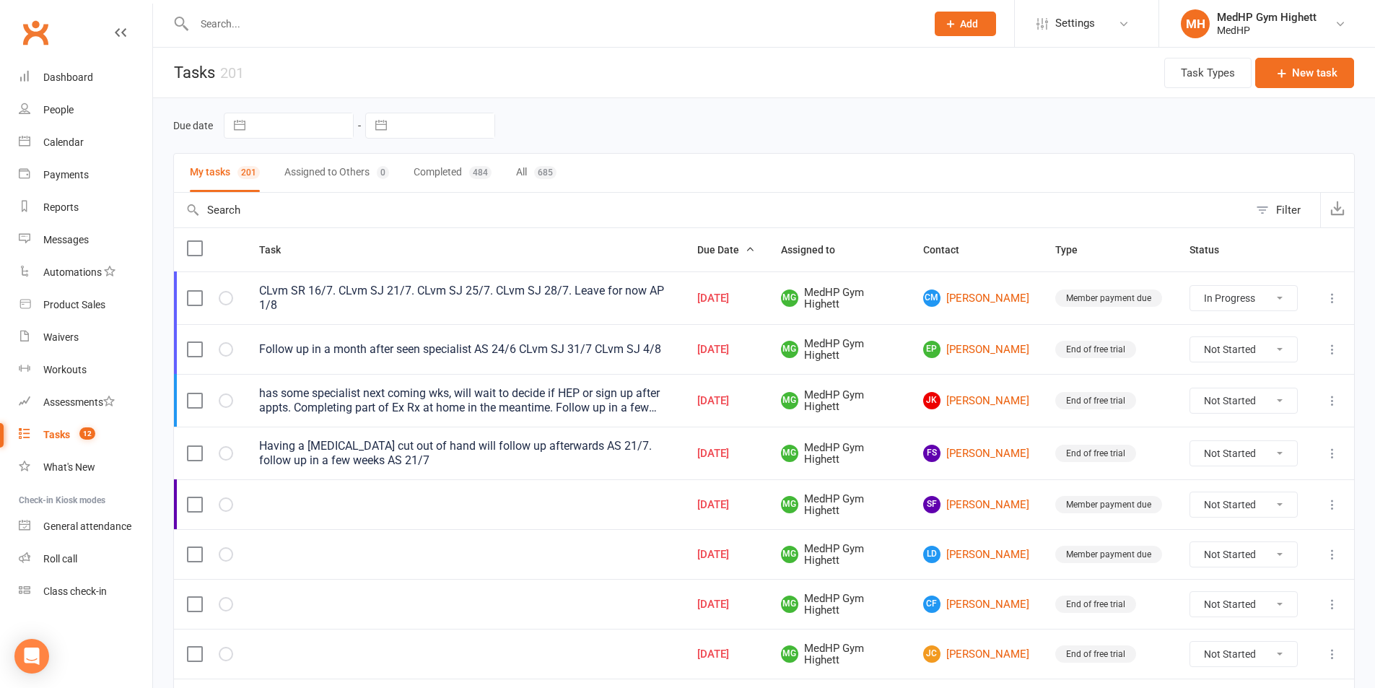
select select "started"
click at [553, 25] on input "text" at bounding box center [553, 24] width 726 height 20
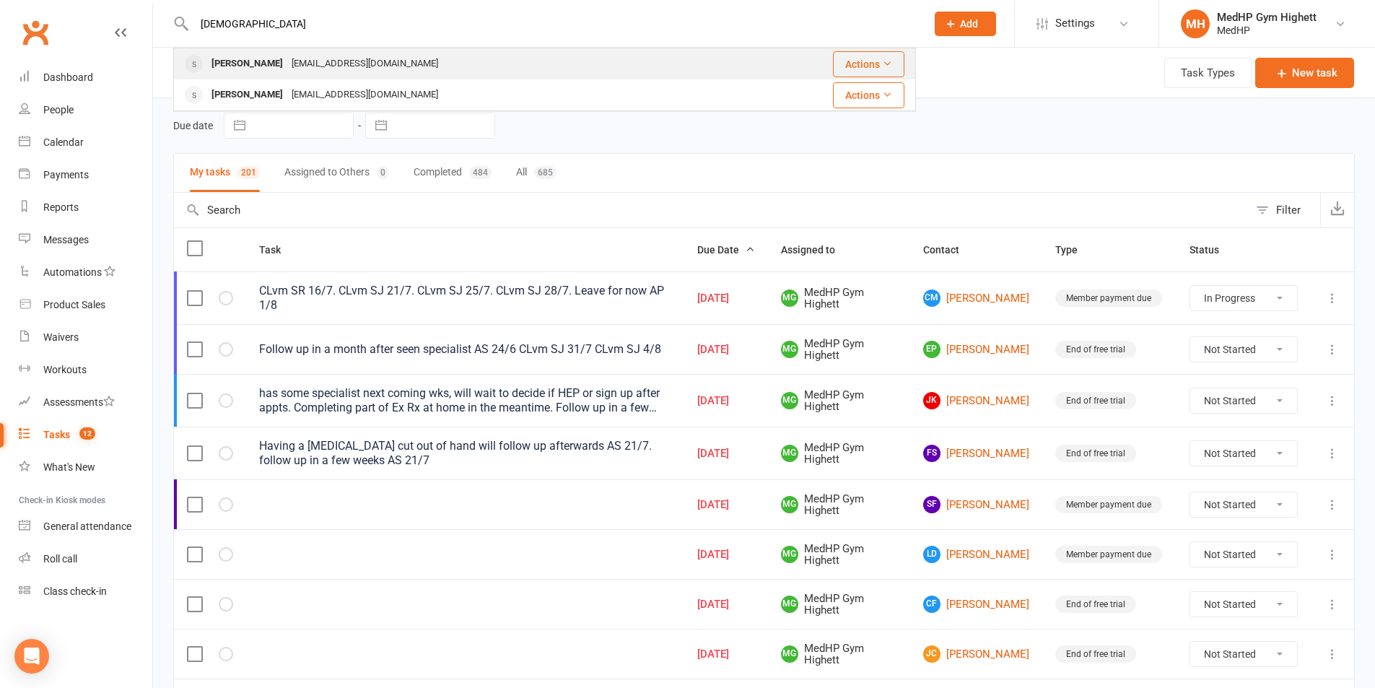
type input "creedo"
click at [367, 66] on div "paulcreedon360@gmail.com" at bounding box center [364, 63] width 155 height 21
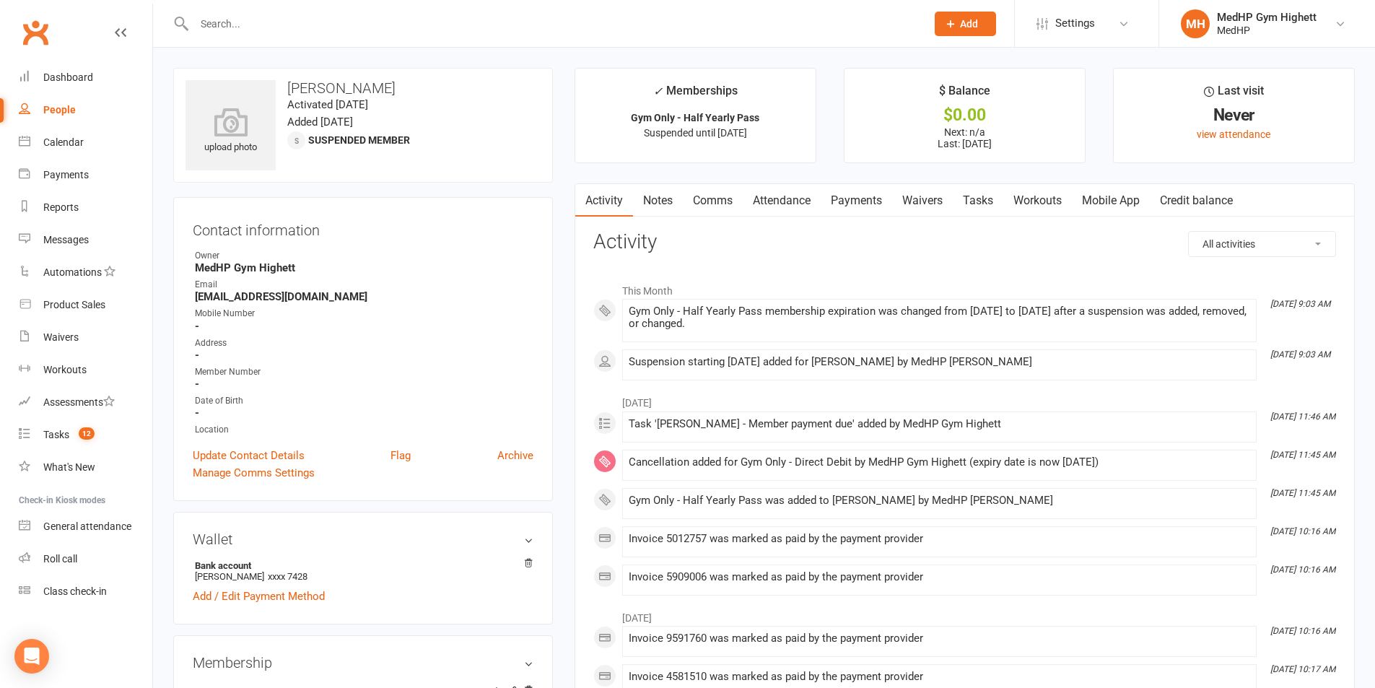
click at [257, 32] on input "text" at bounding box center [553, 24] width 726 height 20
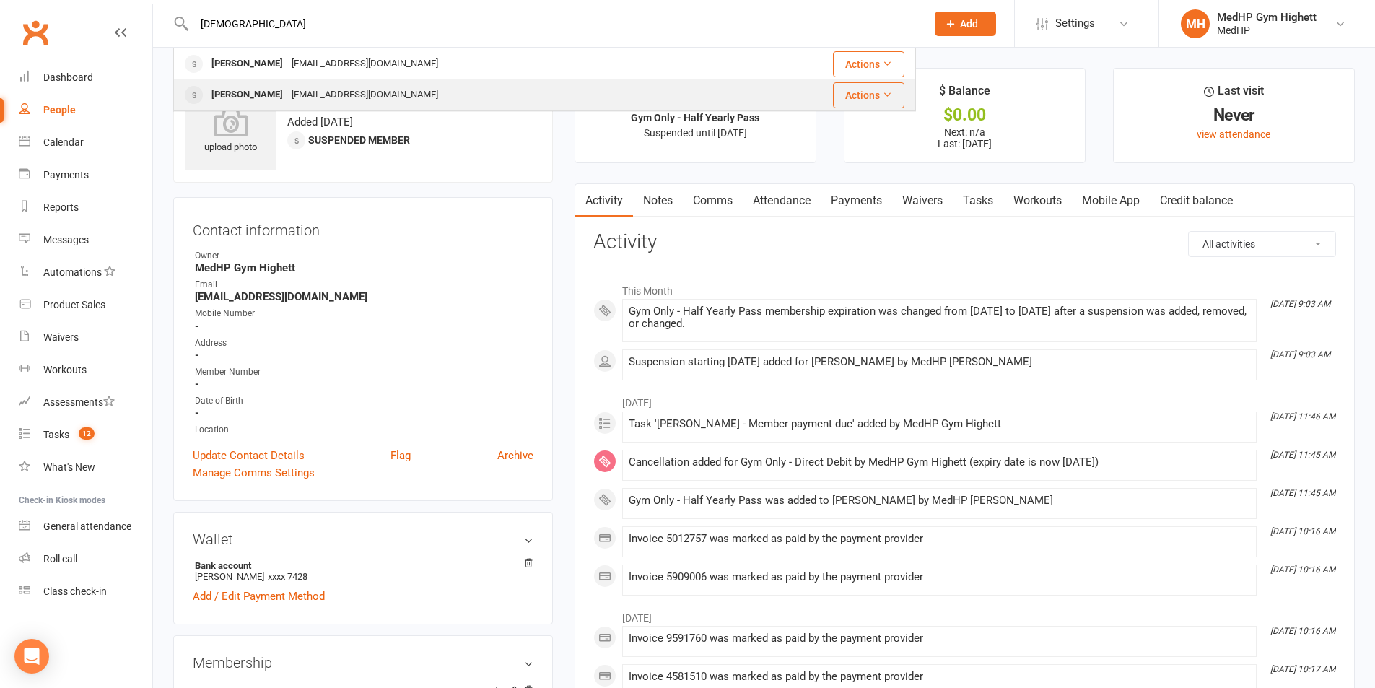
type input "creedo"
click at [331, 95] on div "paulandcarrie1@bigpond.com" at bounding box center [364, 94] width 155 height 21
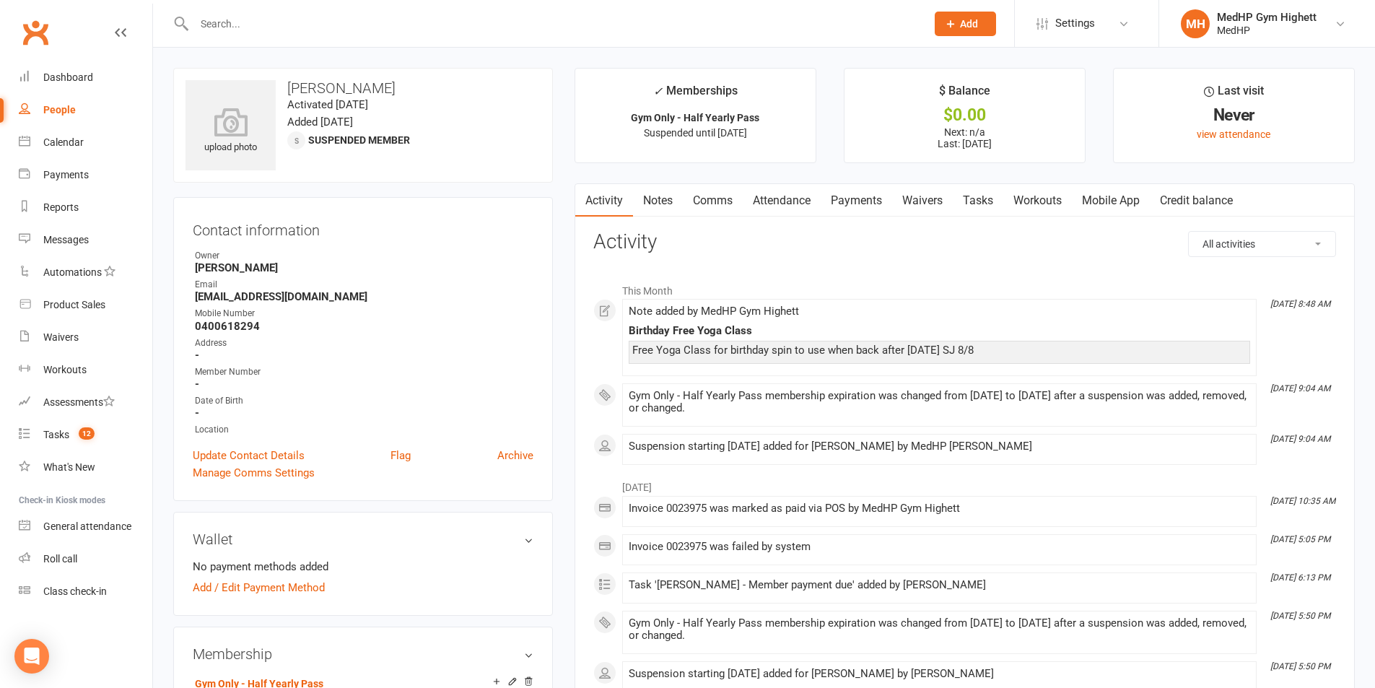
click at [74, 120] on link "People" at bounding box center [86, 110] width 134 height 32
select select "100"
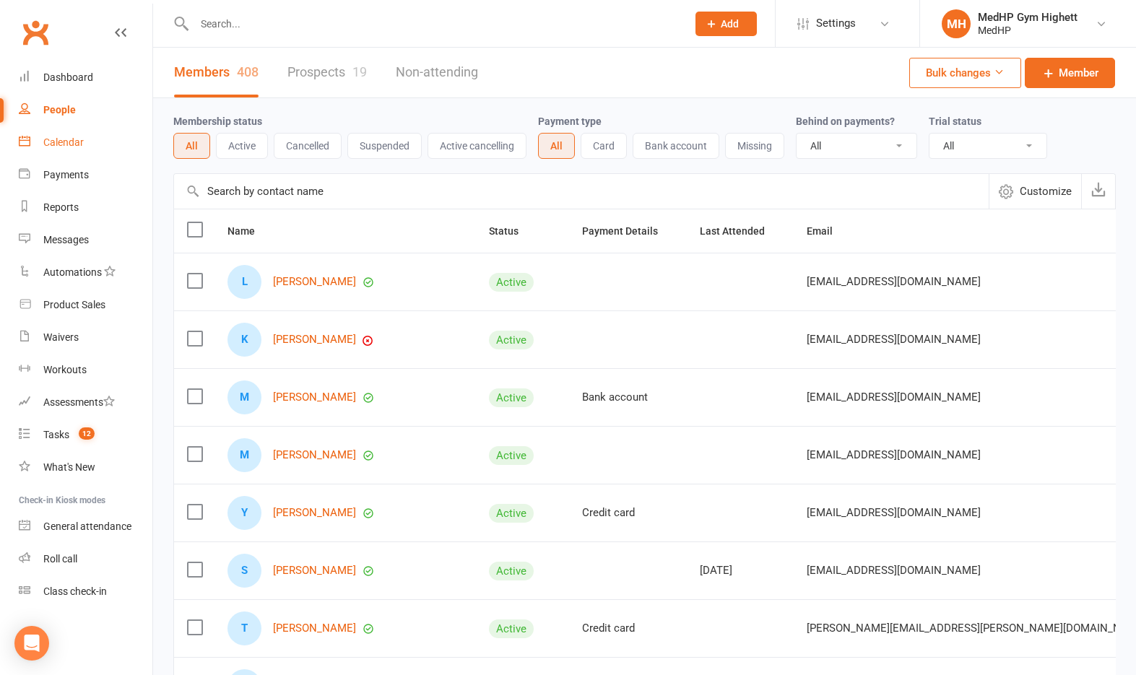
click at [61, 140] on div "Calendar" at bounding box center [63, 142] width 40 height 12
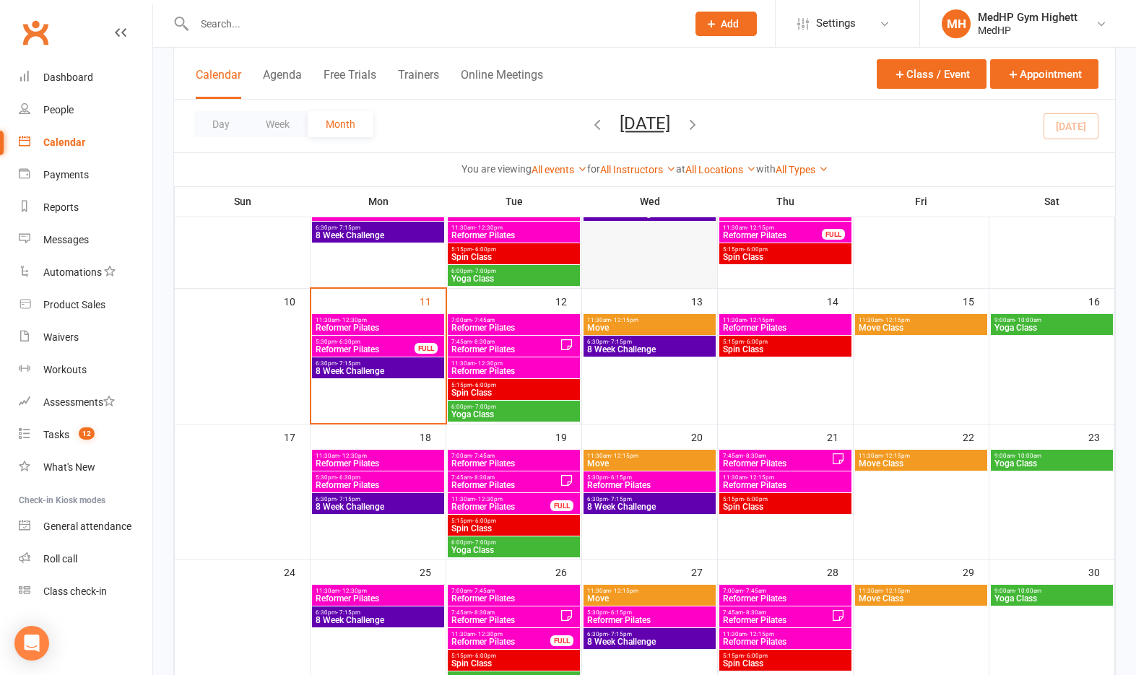
scroll to position [361, 0]
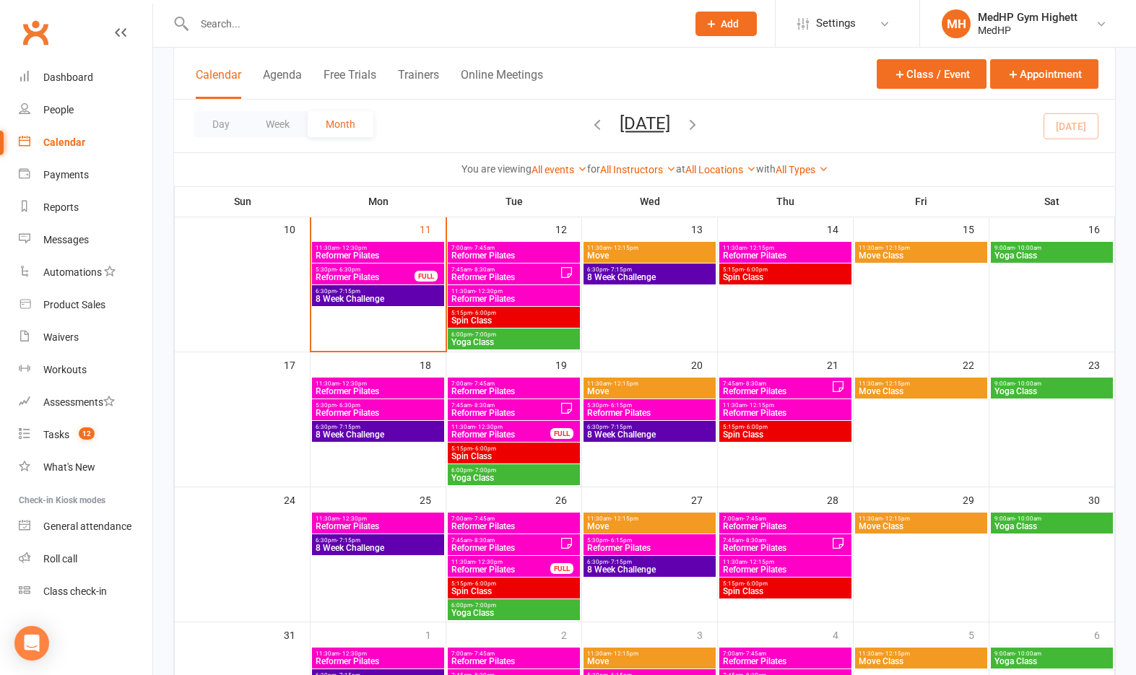
click at [523, 273] on span "Reformer Pilates" at bounding box center [504, 277] width 109 height 9
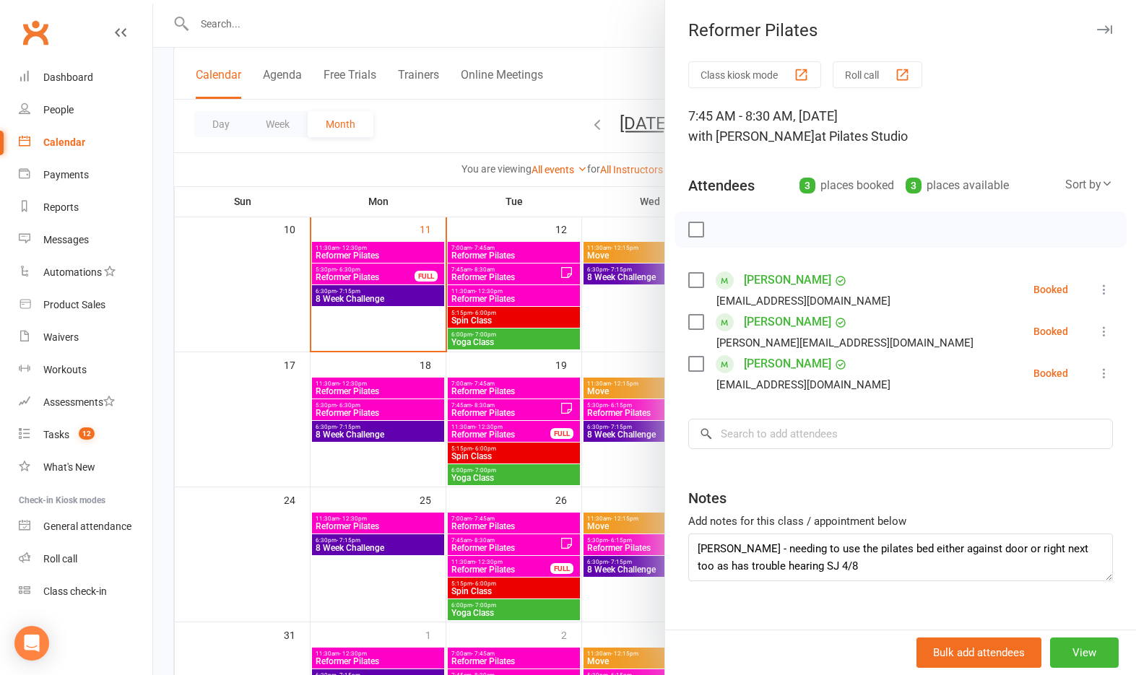
click at [509, 123] on div at bounding box center [644, 337] width 983 height 675
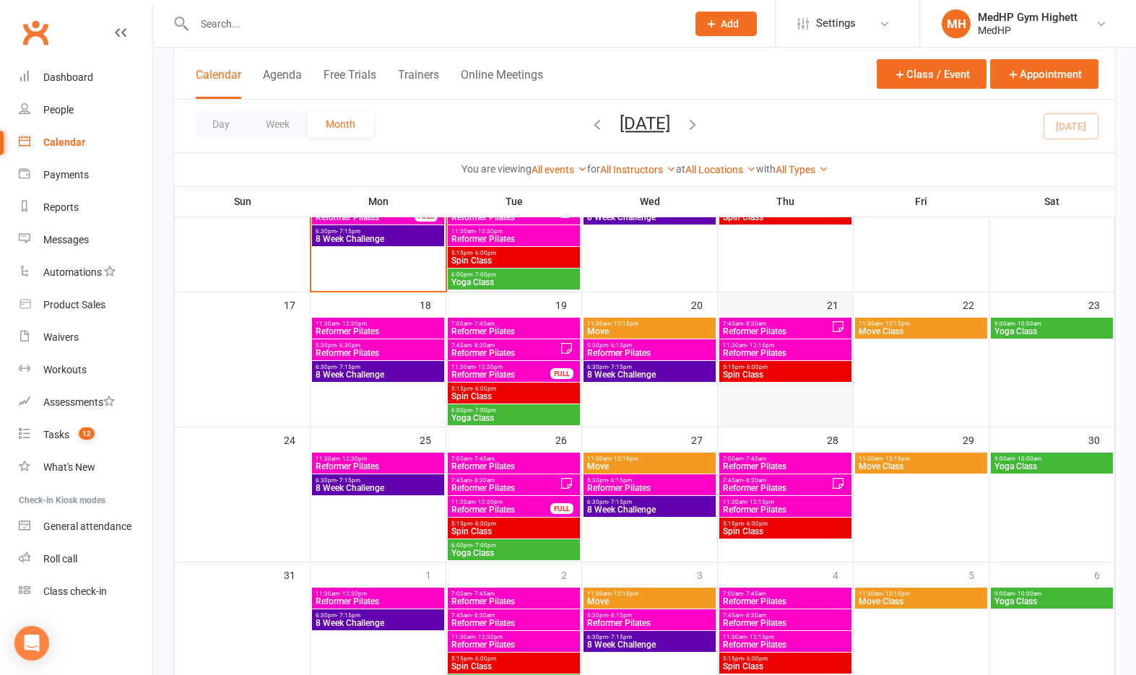
scroll to position [433, 0]
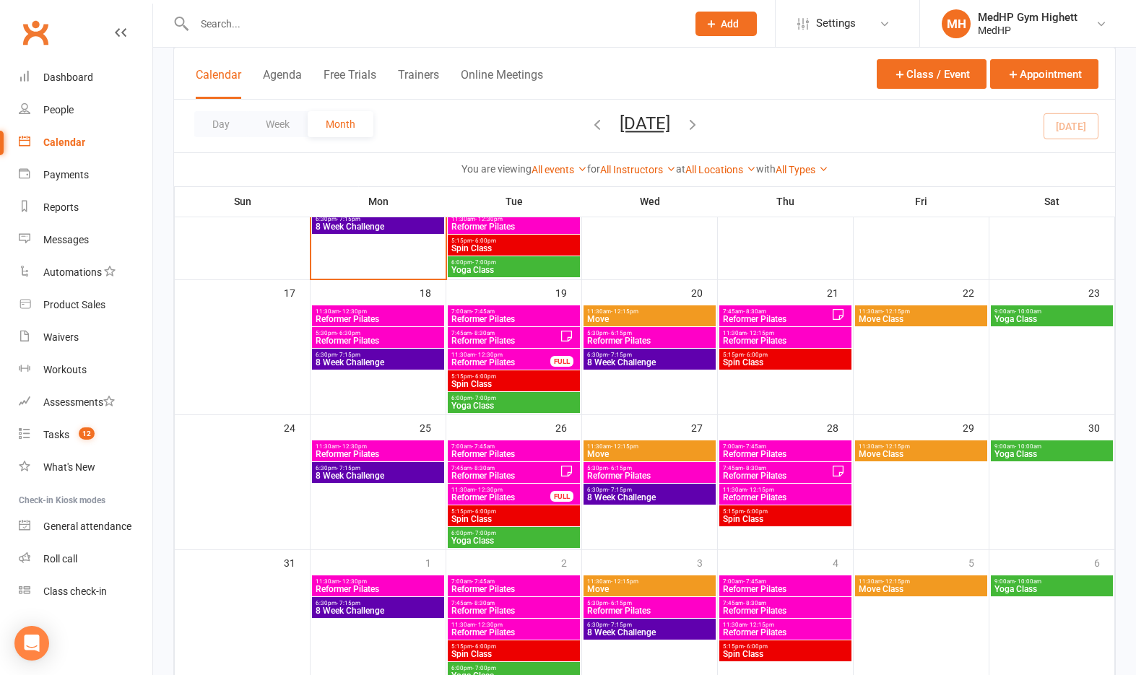
click at [634, 449] on span "- 12:15pm" at bounding box center [624, 446] width 27 height 6
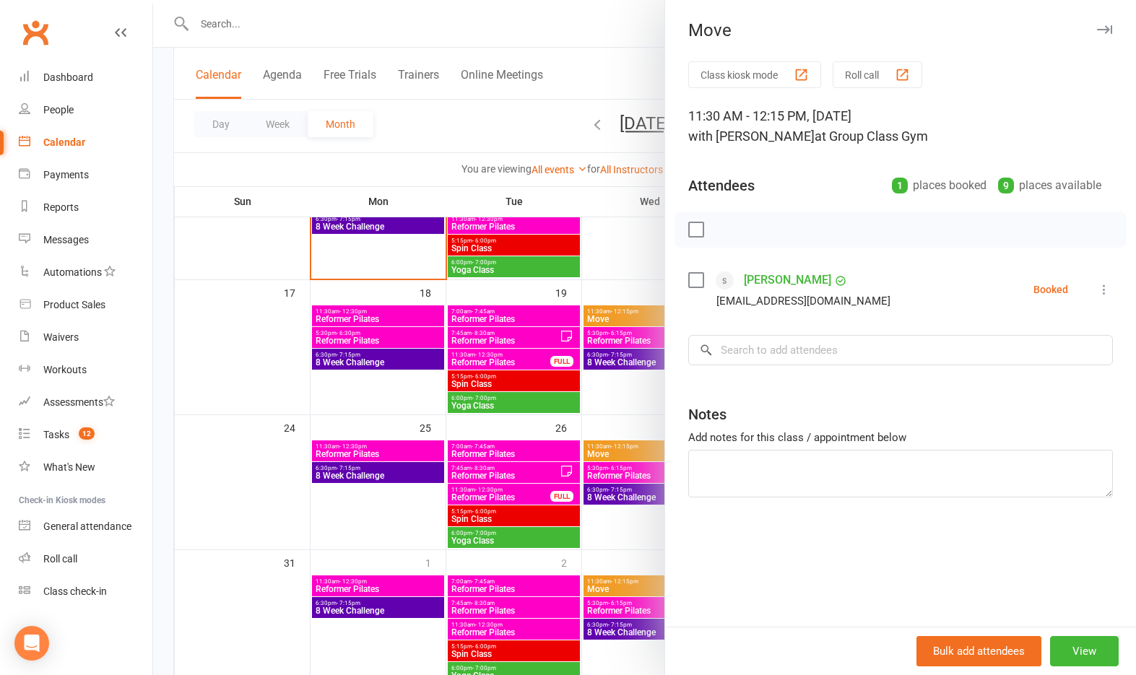
click at [629, 406] on div at bounding box center [644, 337] width 983 height 675
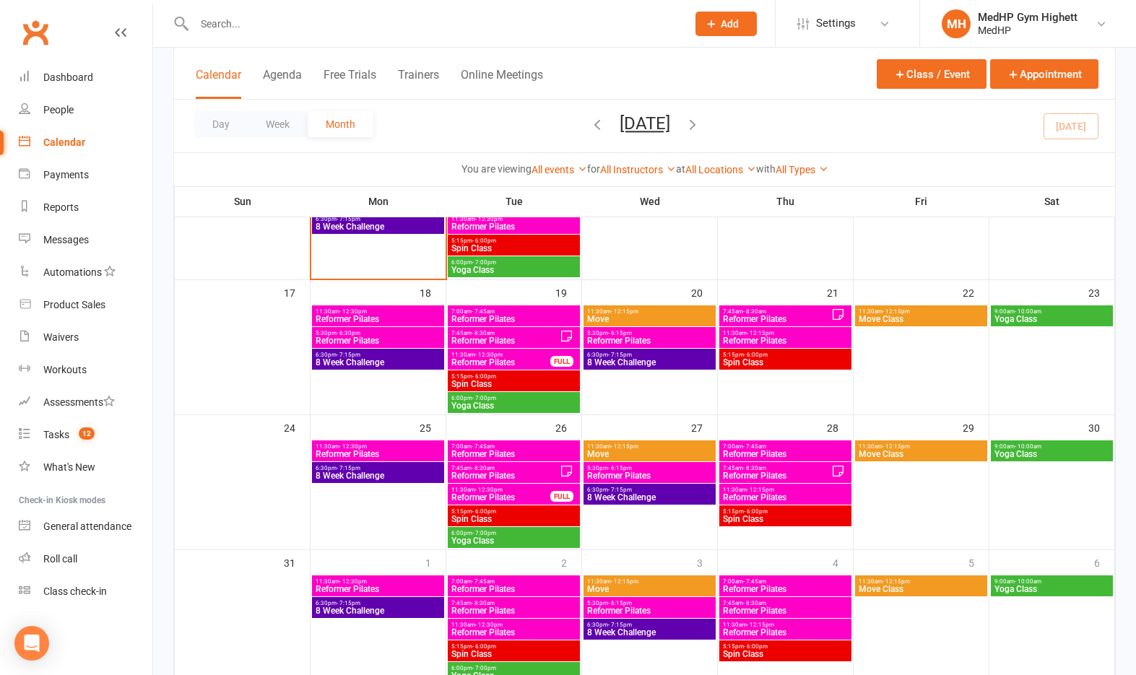
click at [404, 17] on input "text" at bounding box center [433, 24] width 487 height 20
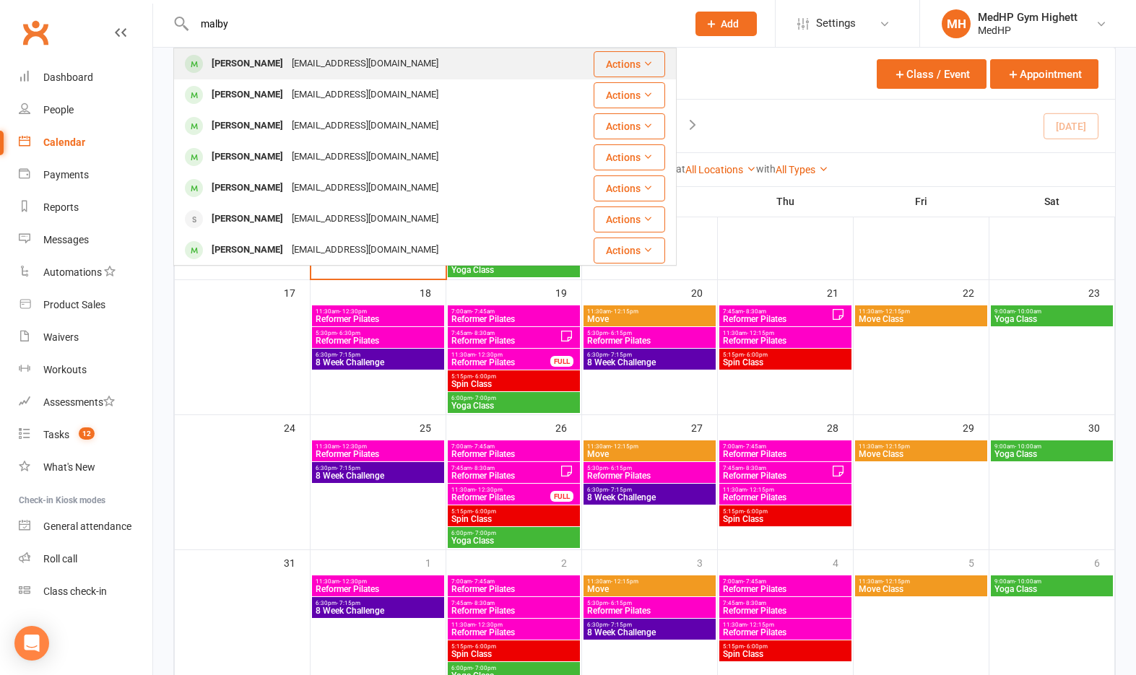
type input "malby"
click at [369, 62] on div "lisettemalbyluke@gmail.com" at bounding box center [364, 63] width 155 height 21
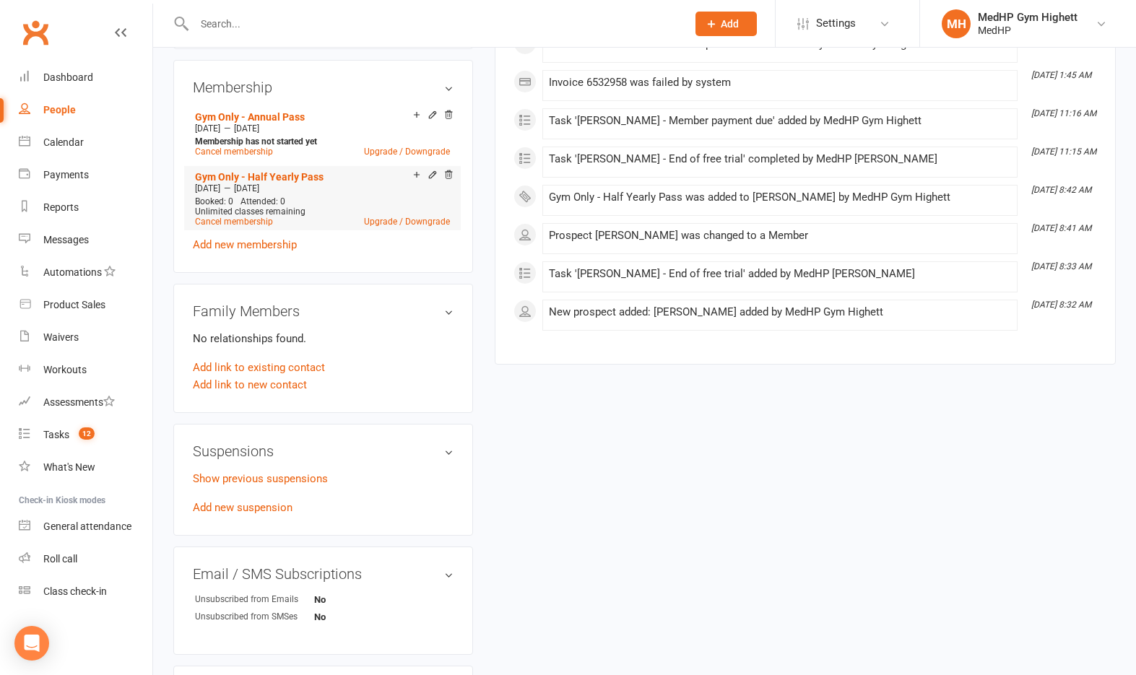
scroll to position [578, 0]
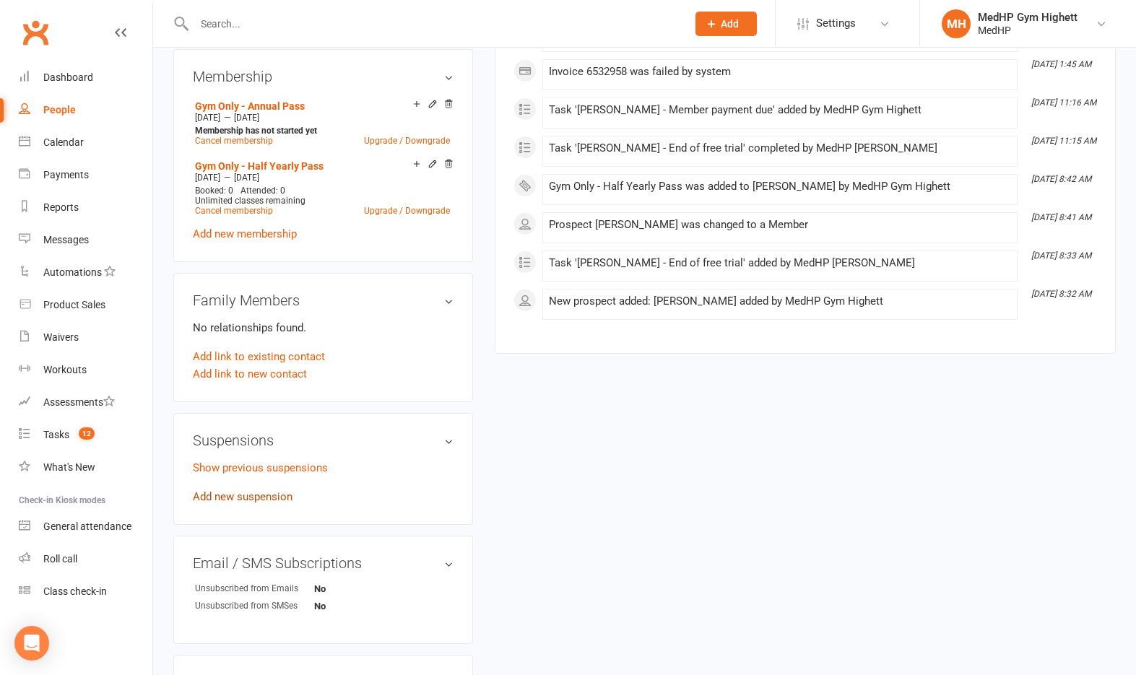
click at [261, 497] on link "Add new suspension" at bounding box center [243, 496] width 100 height 13
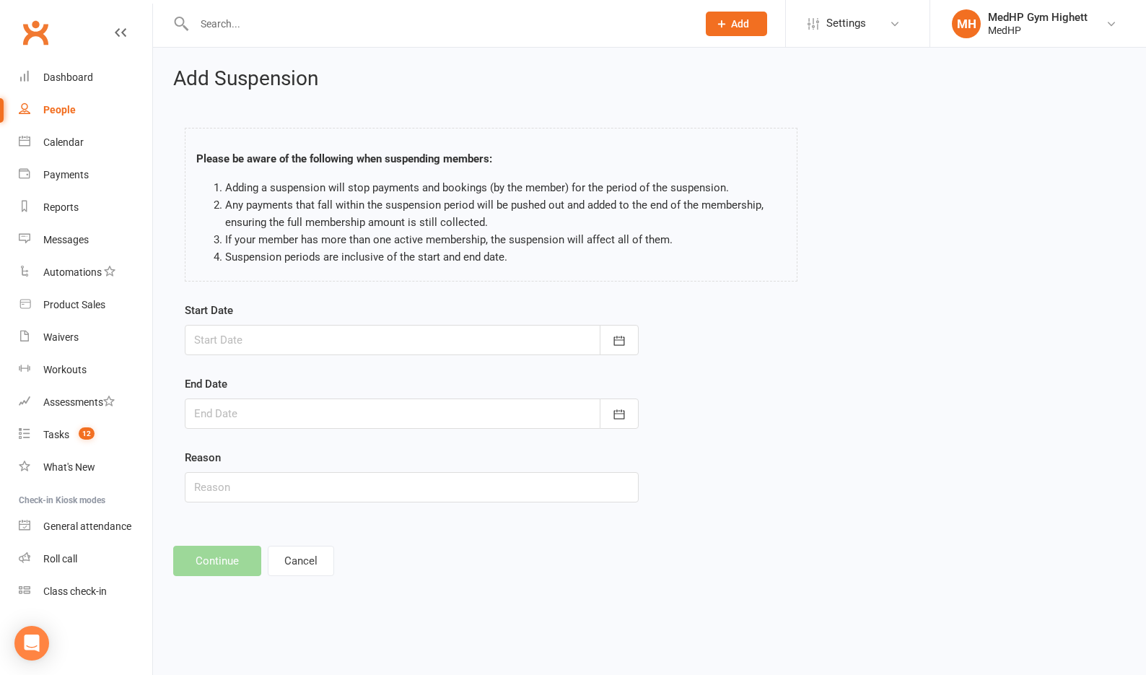
click at [305, 334] on div at bounding box center [412, 340] width 454 height 30
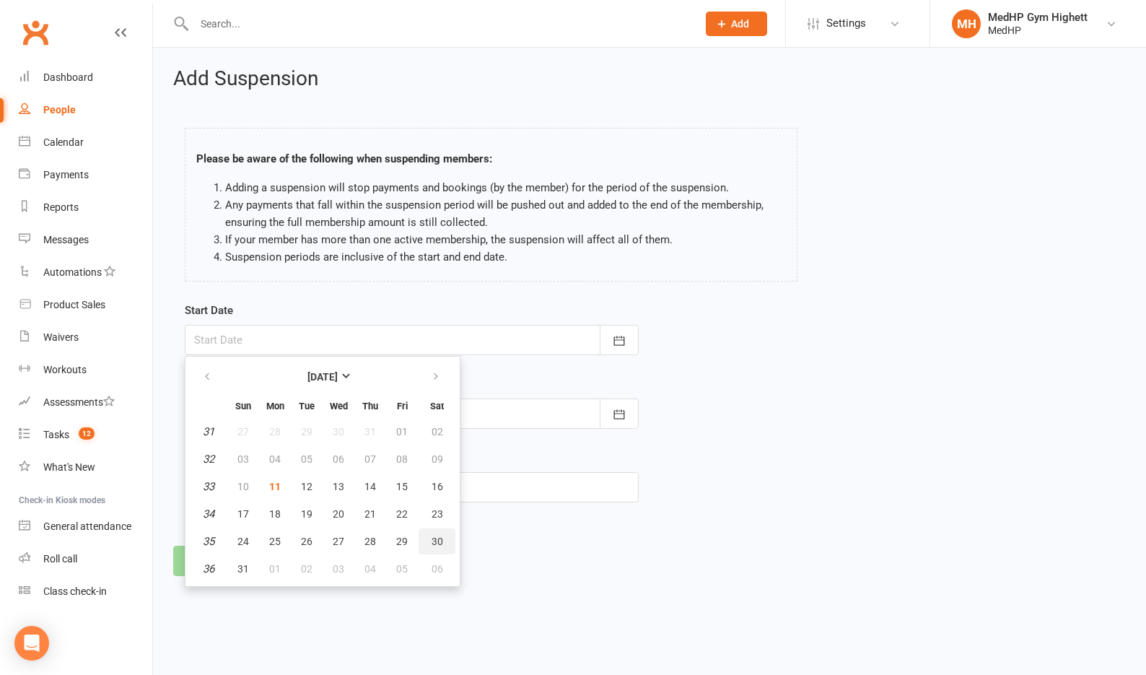
click at [441, 536] on span "30" at bounding box center [438, 542] width 12 height 12
type input "30 Aug 2025"
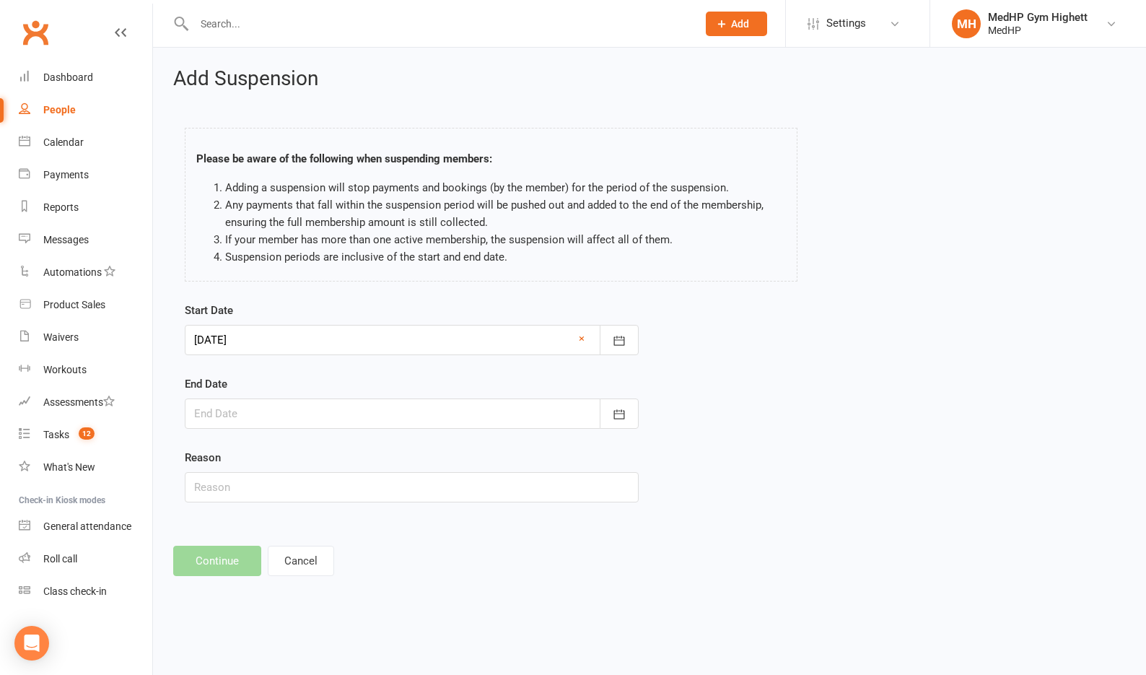
click at [377, 419] on div at bounding box center [412, 414] width 454 height 30
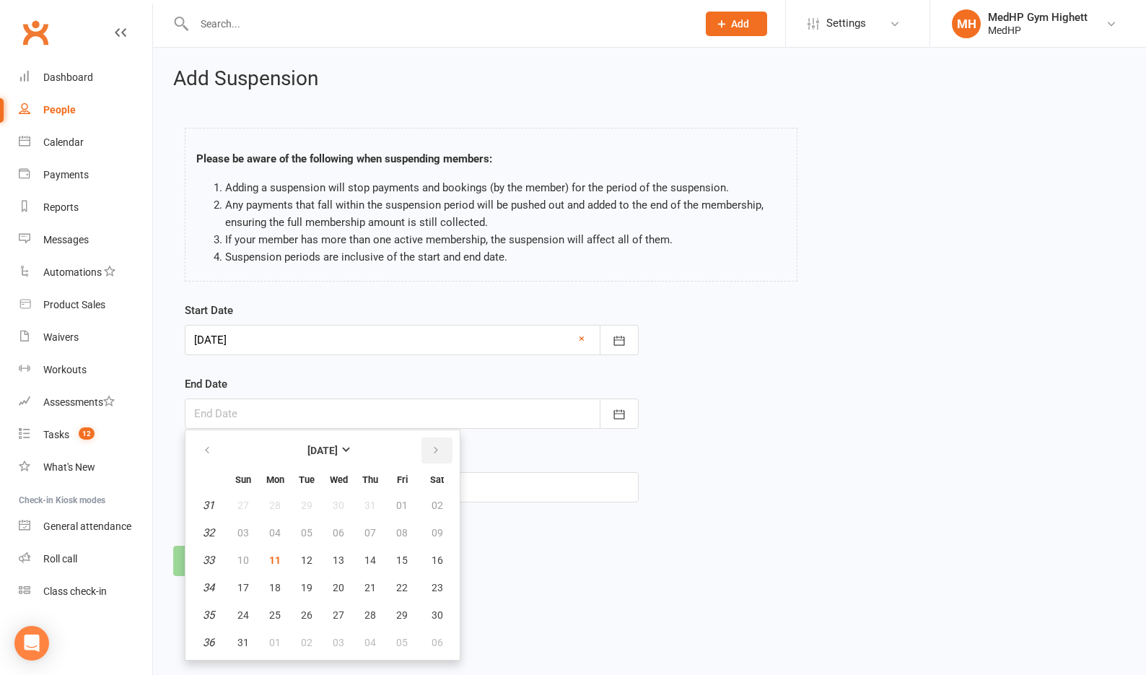
click at [439, 455] on icon "button" at bounding box center [436, 451] width 10 height 12
click at [372, 588] on span "25" at bounding box center [371, 588] width 12 height 12
type input "25 Sep 2025"
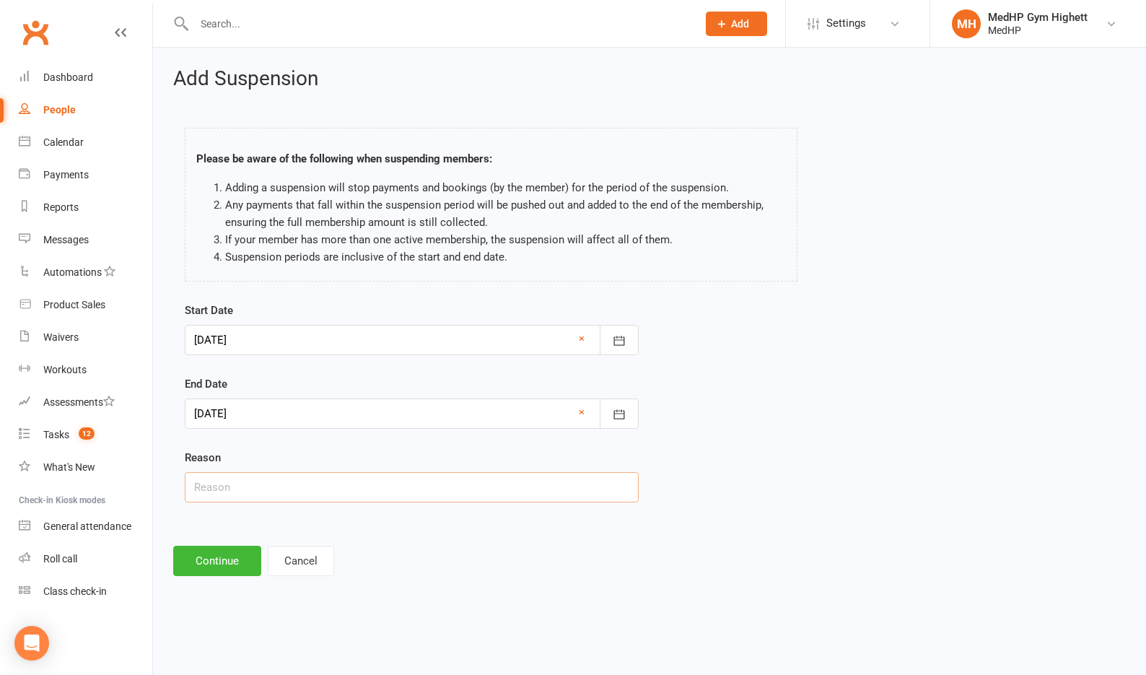
click at [326, 486] on input "text" at bounding box center [412, 487] width 454 height 30
type input "Away"
click at [793, 322] on div "Start Date 30 Aug 2025 August 2025 Sun Mon Tue Wed Thu Fri Sat 31 27 28 29 30 3…" at bounding box center [649, 412] width 951 height 221
click at [234, 560] on button "Continue" at bounding box center [217, 561] width 88 height 30
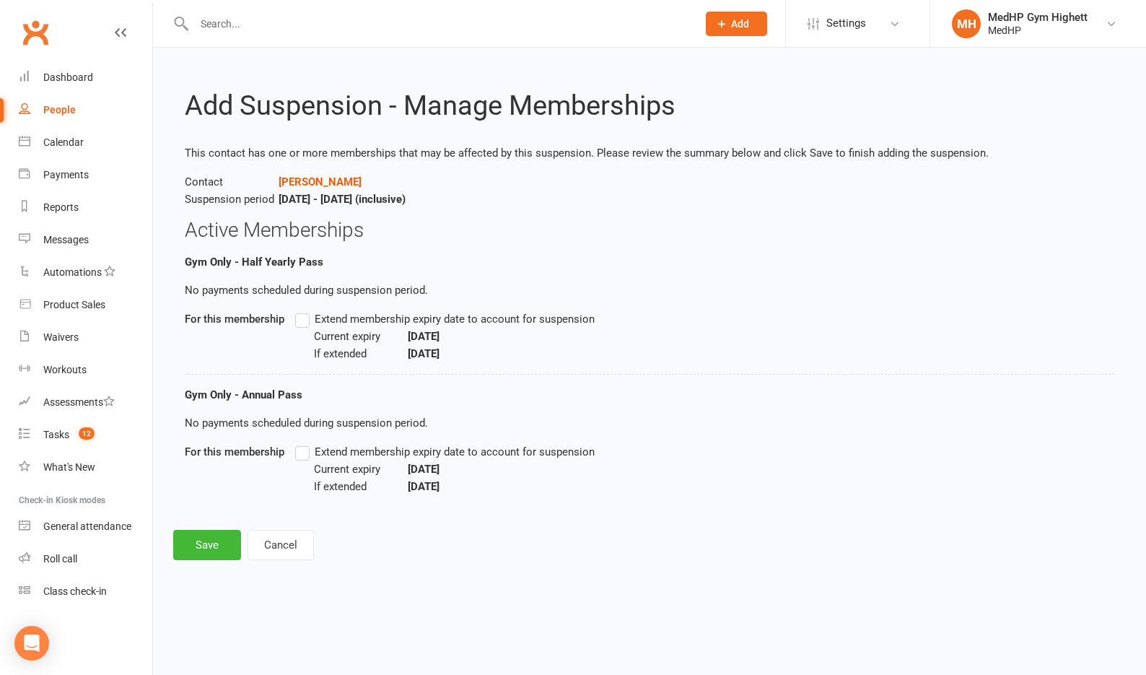
click at [304, 321] on label "Extend membership expiry date to account for suspension" at bounding box center [445, 318] width 300 height 17
click at [304, 310] on input "Extend membership expiry date to account for suspension" at bounding box center [299, 310] width 9 height 0
click at [311, 457] on label "Extend membership expiry date to account for suspension" at bounding box center [445, 451] width 300 height 17
click at [305, 443] on input "Extend membership expiry date to account for suspension" at bounding box center [299, 443] width 9 height 0
click at [201, 553] on button "Save" at bounding box center [207, 545] width 68 height 30
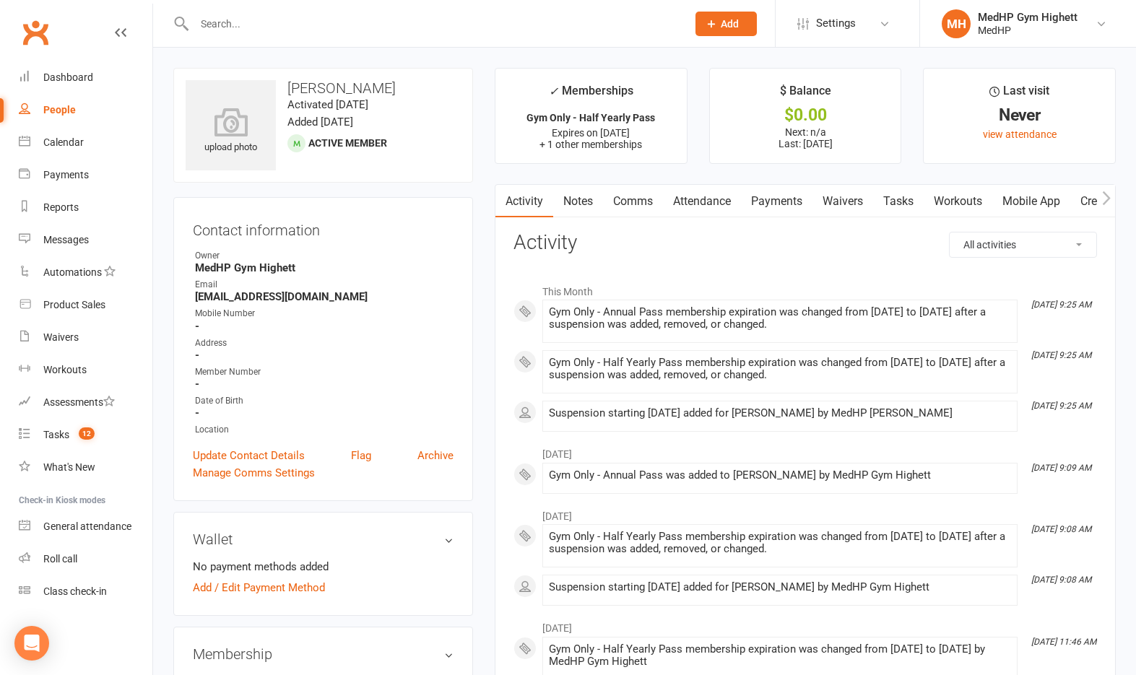
click at [896, 199] on link "Tasks" at bounding box center [898, 201] width 51 height 33
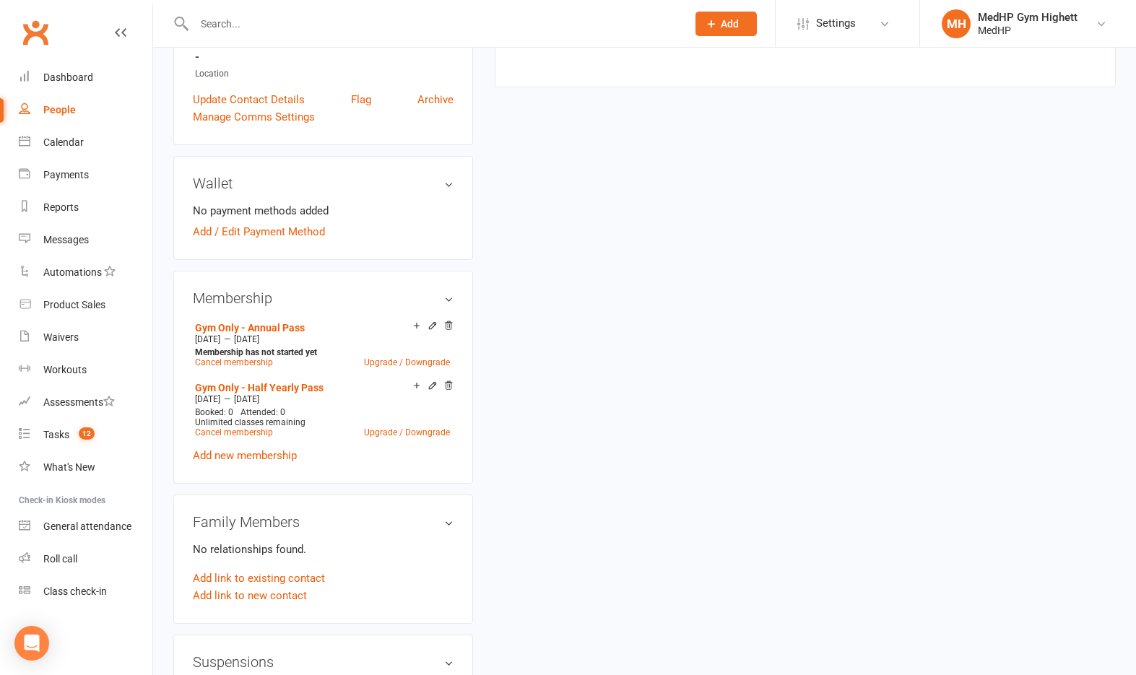
scroll to position [361, 0]
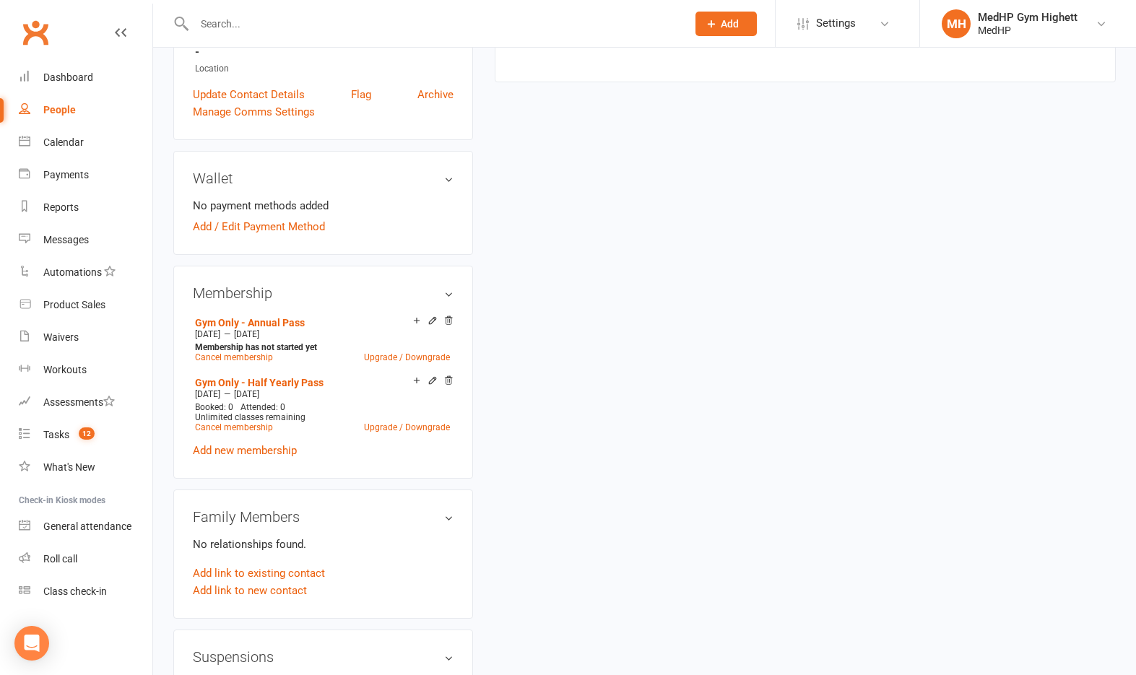
click at [432, 321] on icon at bounding box center [432, 320] width 10 height 10
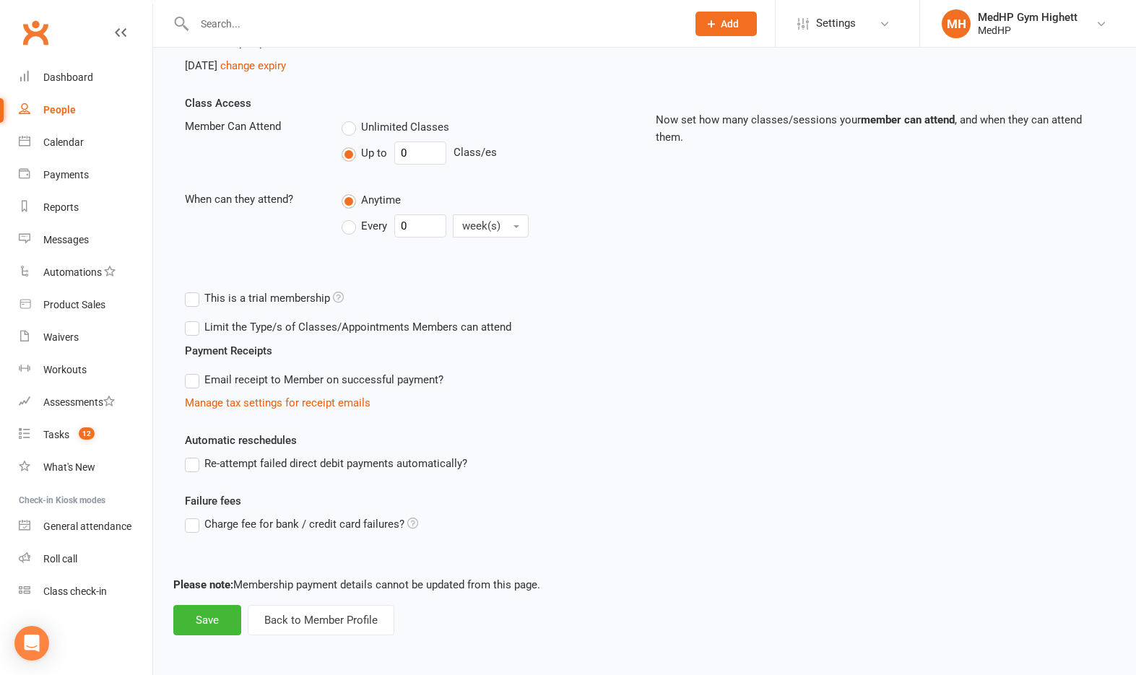
scroll to position [289, 0]
click at [326, 624] on button "Back to Member Profile" at bounding box center [321, 619] width 147 height 30
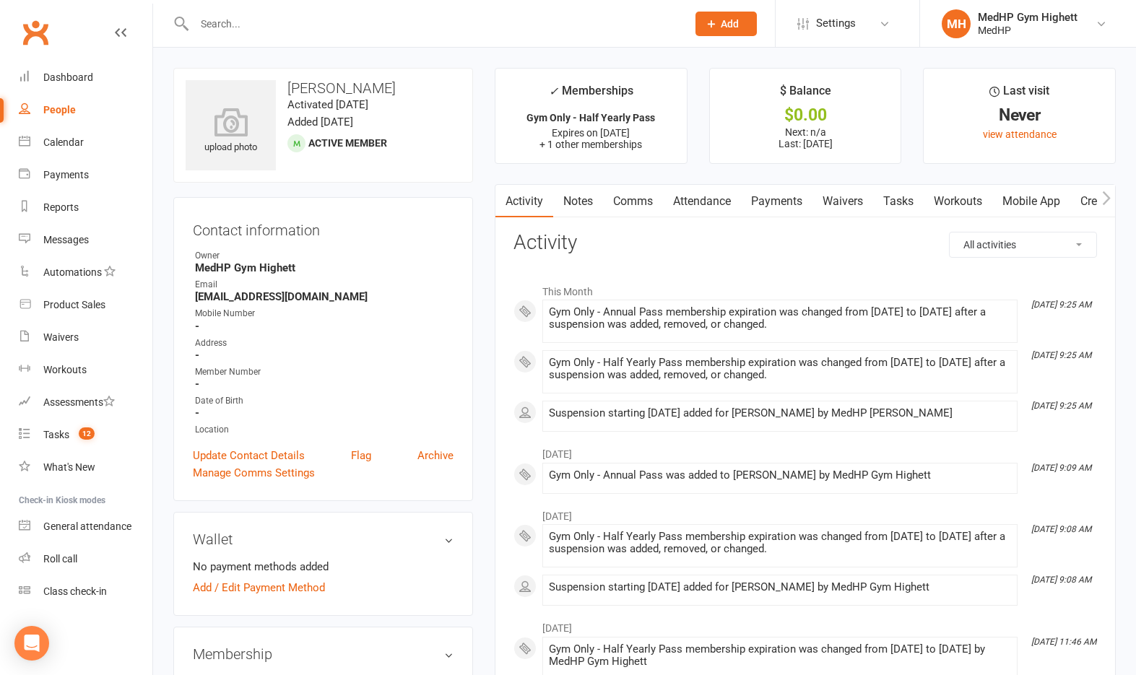
click at [882, 197] on link "Tasks" at bounding box center [898, 201] width 51 height 33
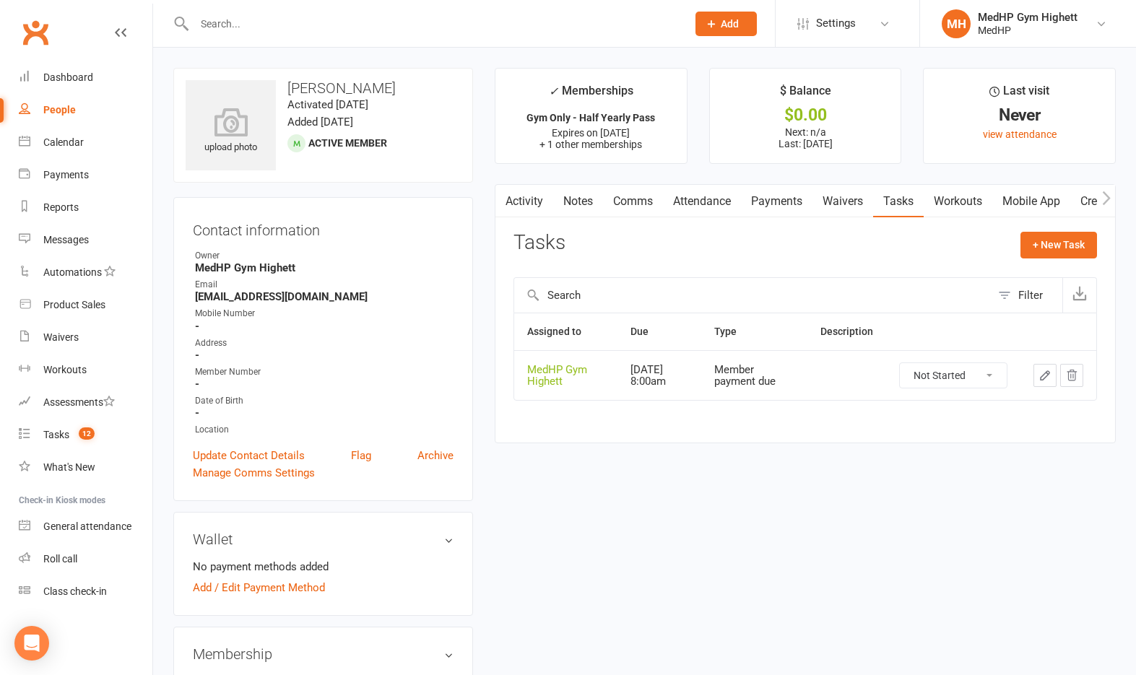
click at [1048, 373] on icon "button" at bounding box center [1044, 375] width 13 height 13
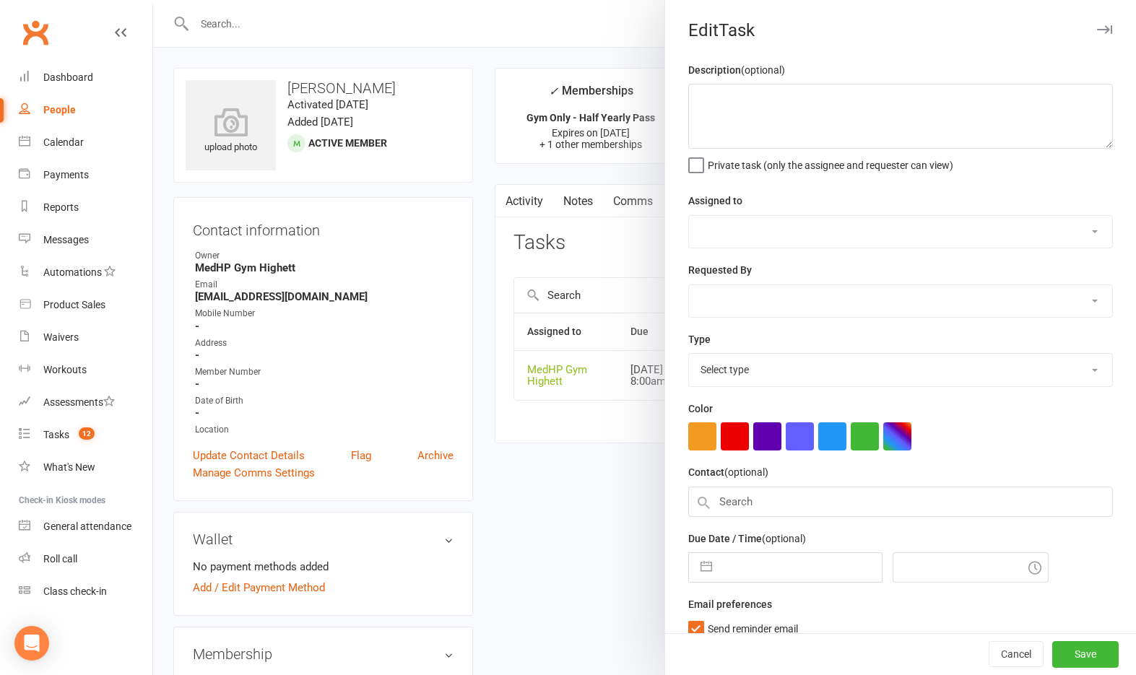
select select "46188"
type input "02 Sep 2026"
type input "8:00am"
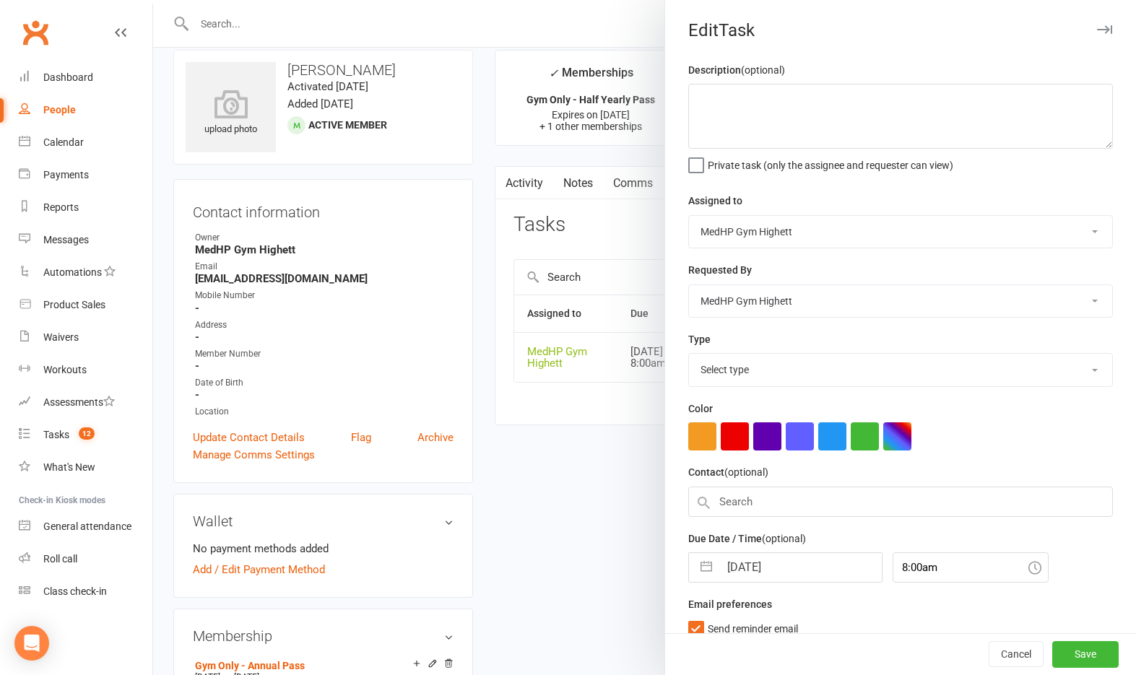
select select "23040"
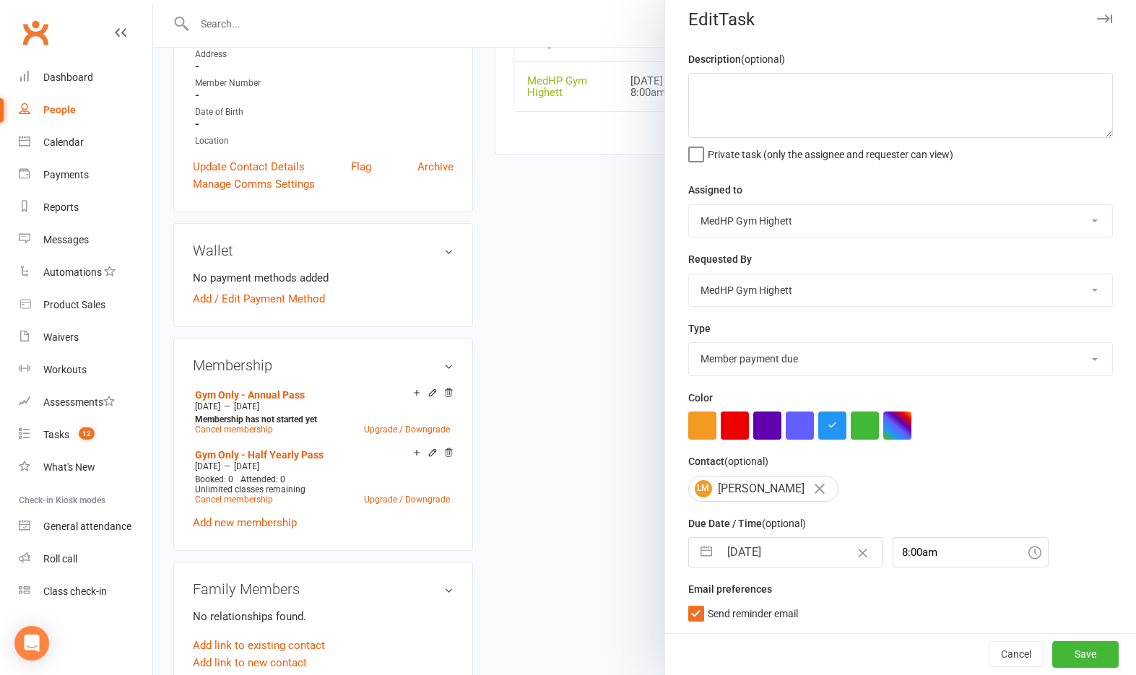
scroll to position [17, 0]
click at [780, 537] on div "02 Sep 2026 Navigate forward to interact with the calendar and select a date. P…" at bounding box center [785, 552] width 194 height 30
click at [770, 554] on input "02 Sep 2026" at bounding box center [800, 552] width 162 height 29
select select "7"
select select "2026"
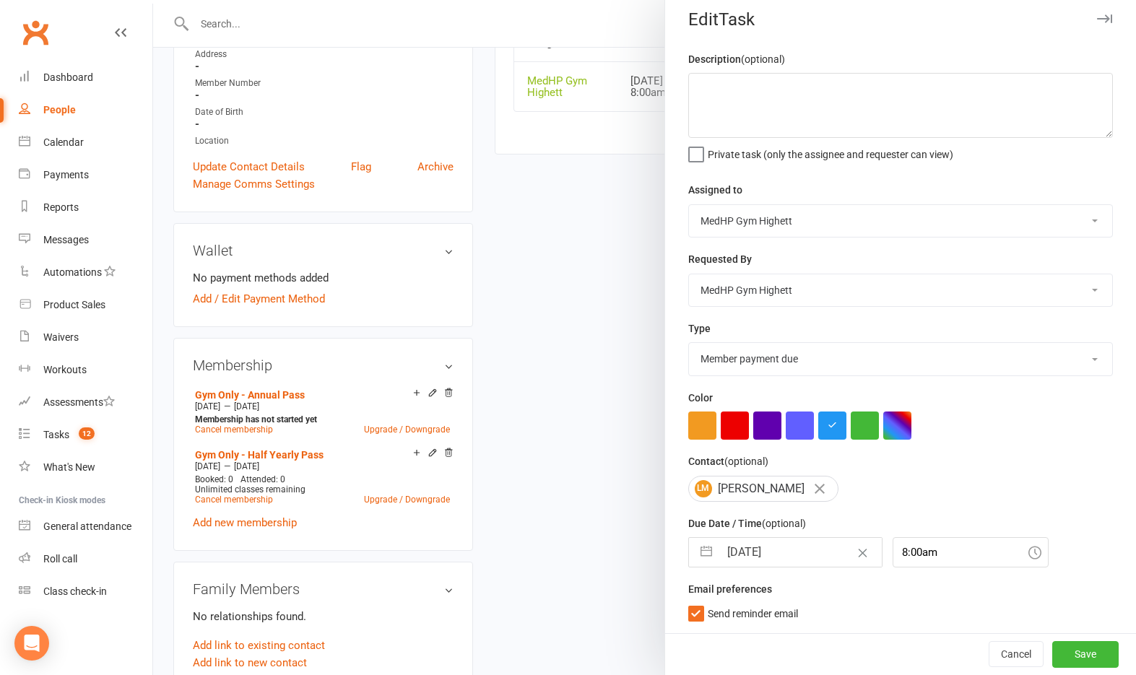
select select "8"
select select "2026"
select select "9"
select select "2026"
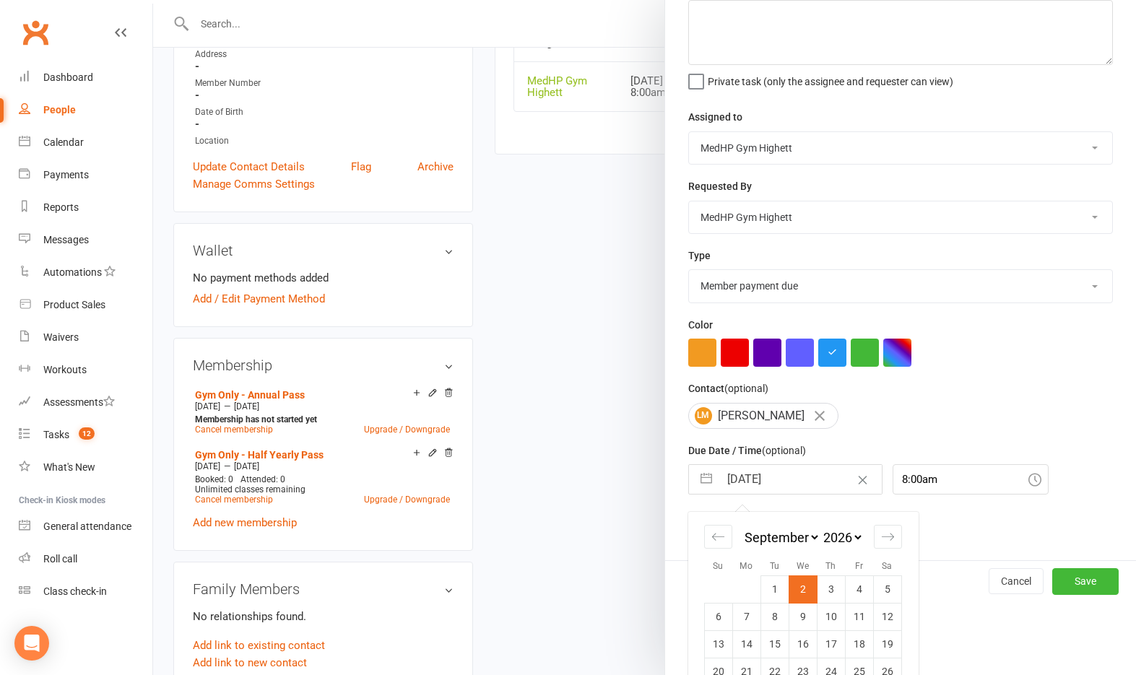
scroll to position [144, 0]
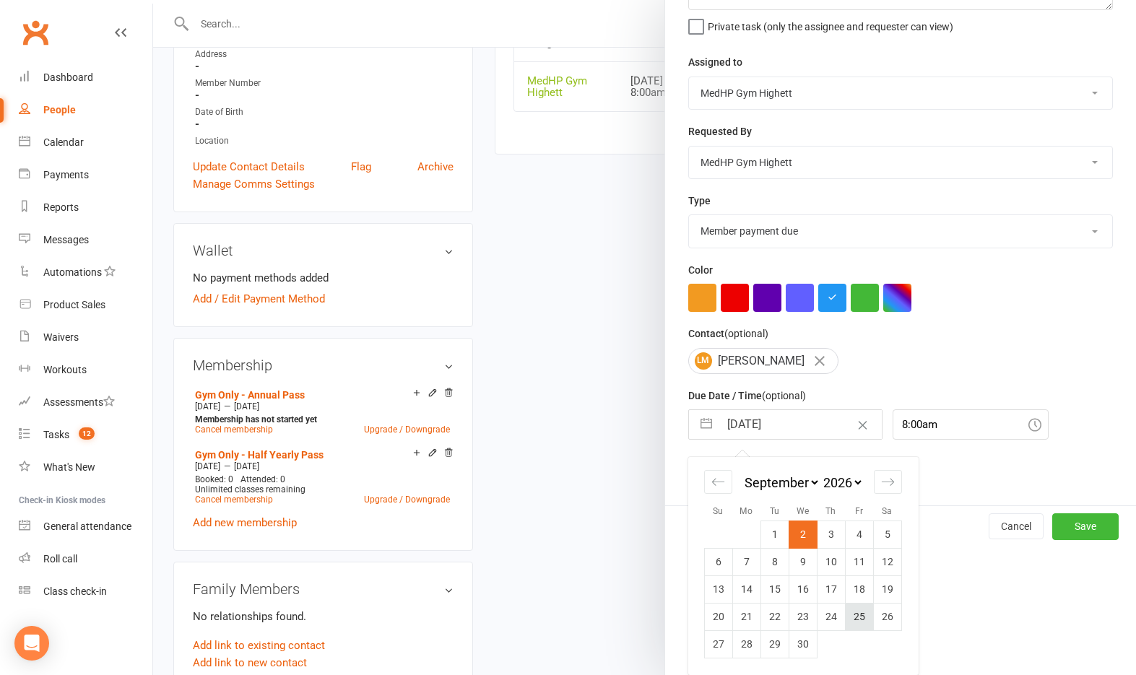
click at [855, 624] on td "25" at bounding box center [859, 616] width 28 height 27
type input "25 Sep 2026"
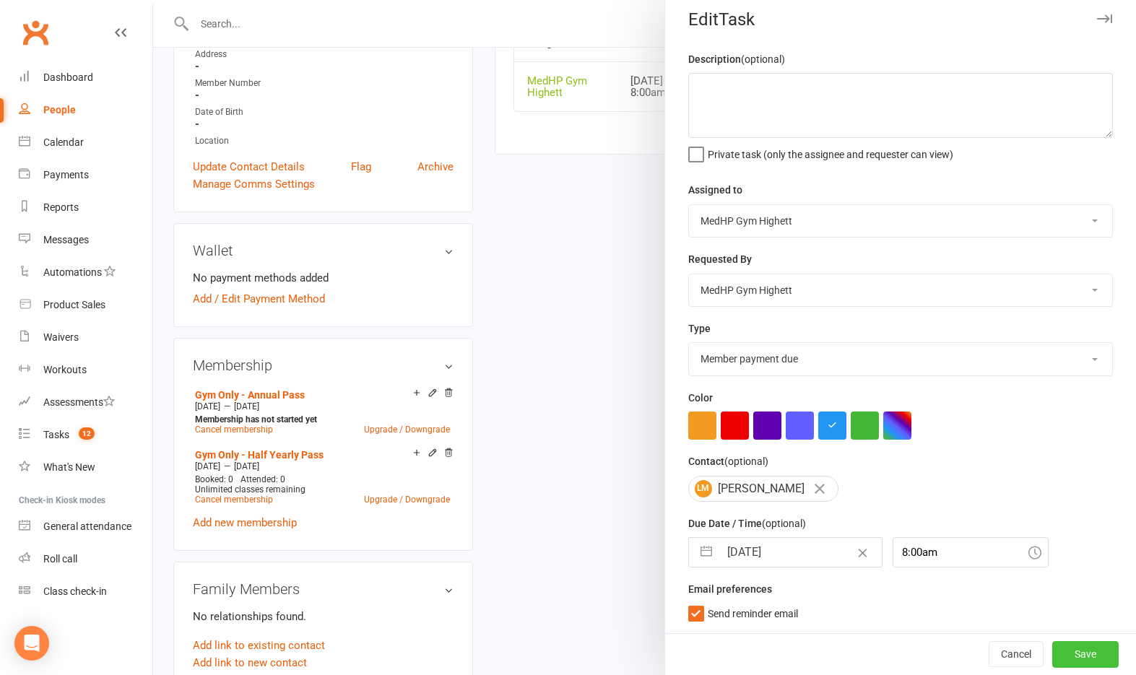
click at [1076, 651] on button "Save" at bounding box center [1085, 654] width 66 height 26
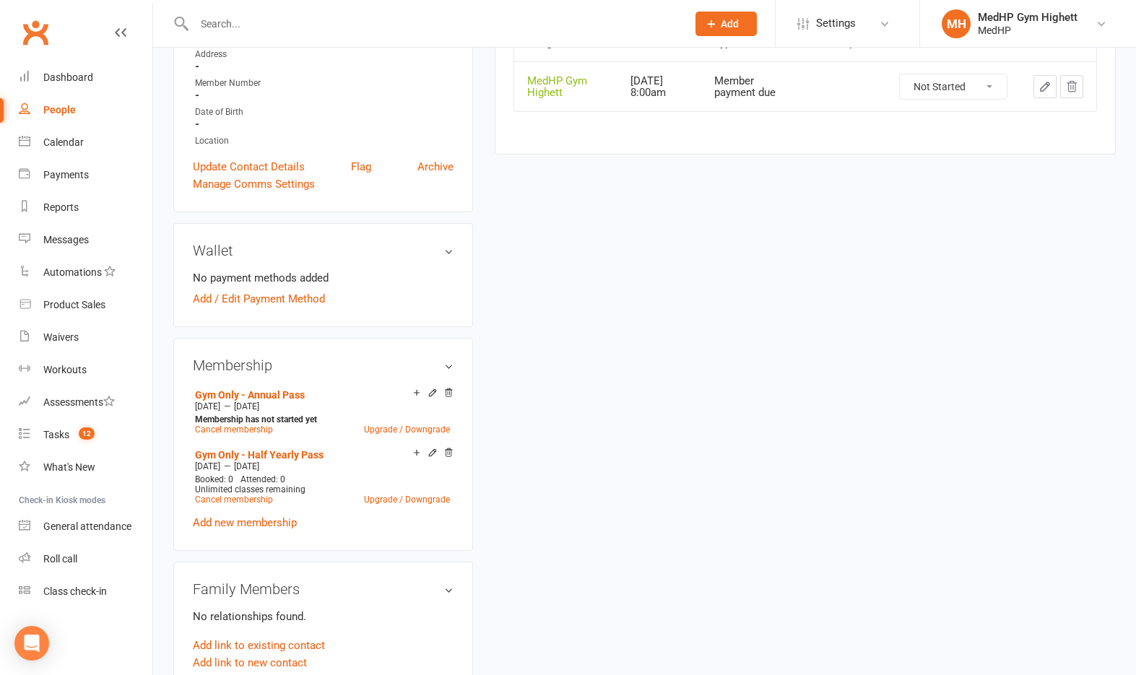
scroll to position [361, 0]
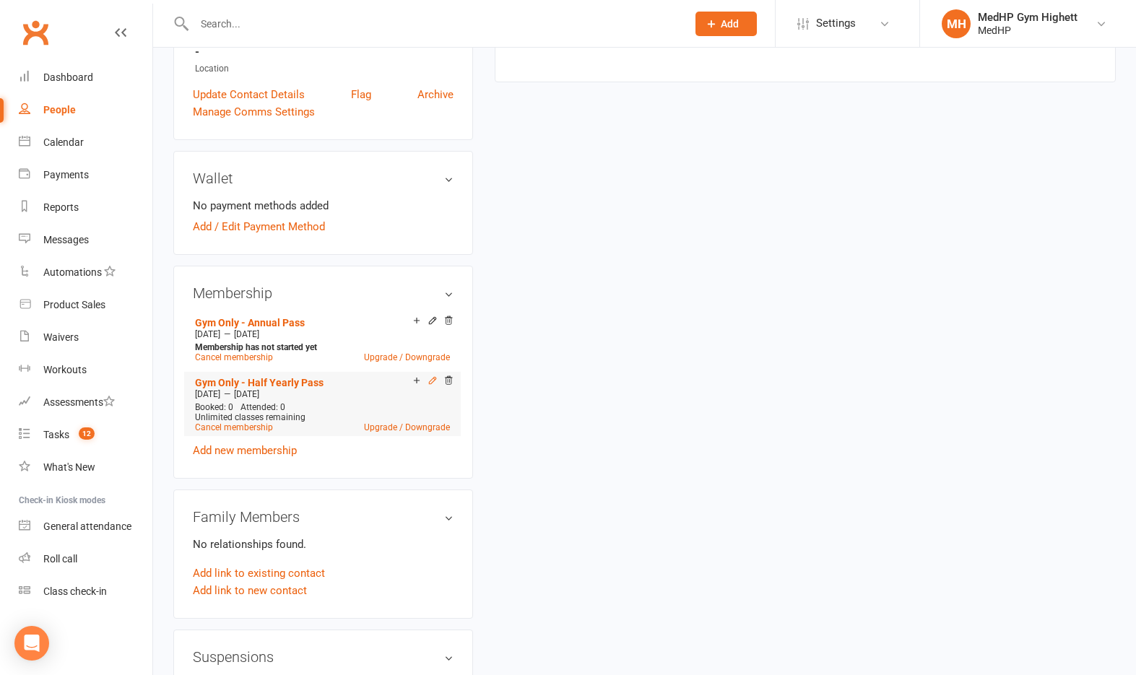
click at [429, 380] on icon at bounding box center [432, 380] width 10 height 10
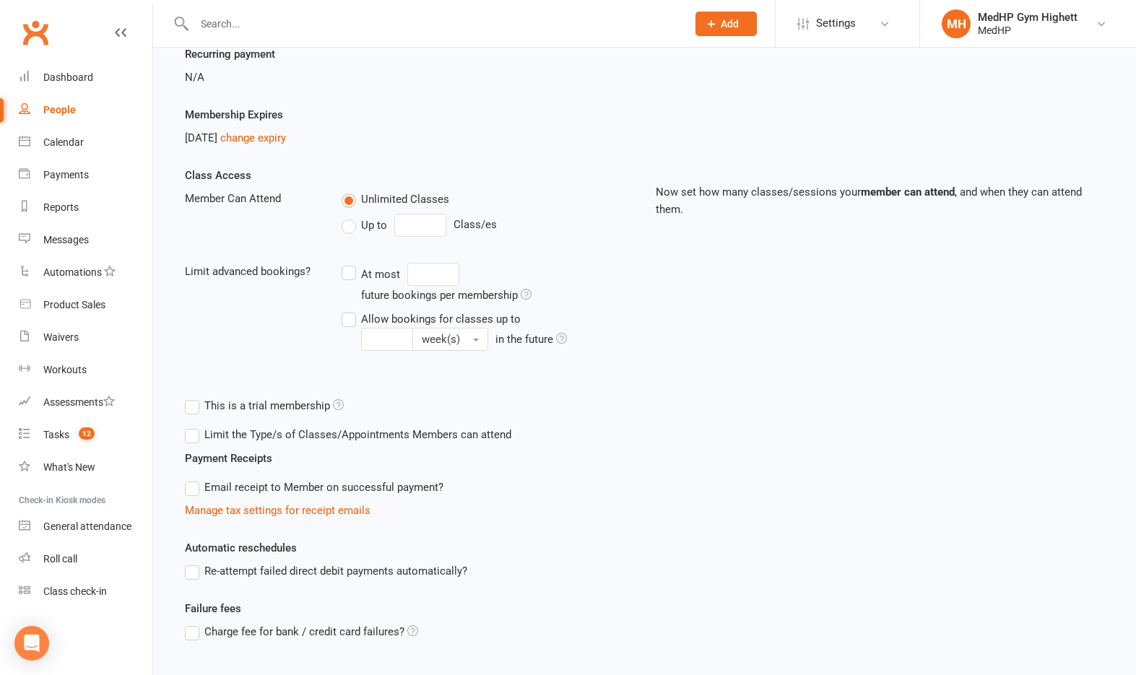
scroll to position [217, 0]
click at [286, 133] on link "change expiry" at bounding box center [253, 136] width 66 height 13
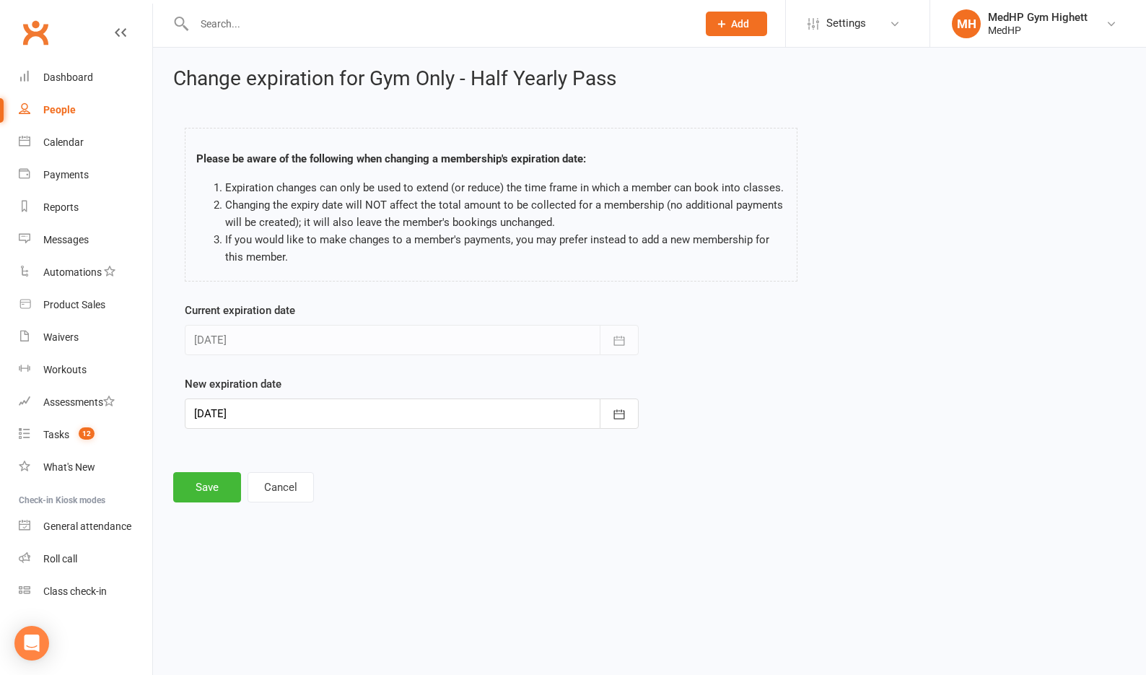
click at [305, 411] on div at bounding box center [412, 414] width 454 height 30
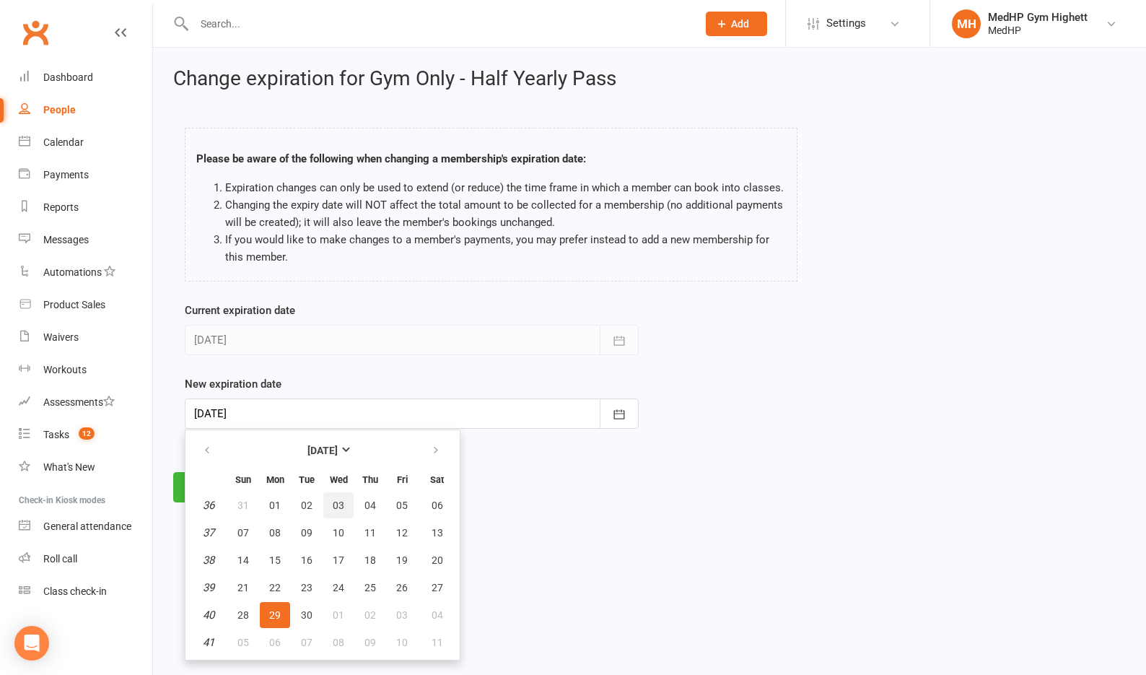
click at [331, 505] on button "03" at bounding box center [338, 505] width 30 height 26
type input "03 Sep 2025"
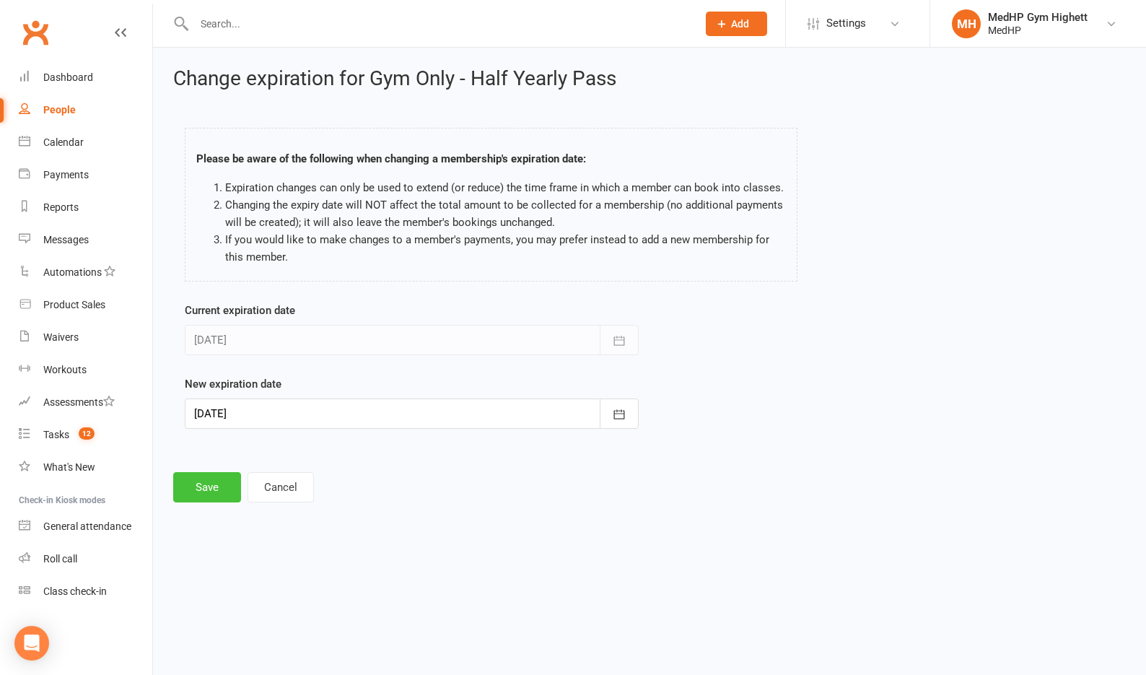
click at [204, 483] on button "Save" at bounding box center [207, 487] width 68 height 30
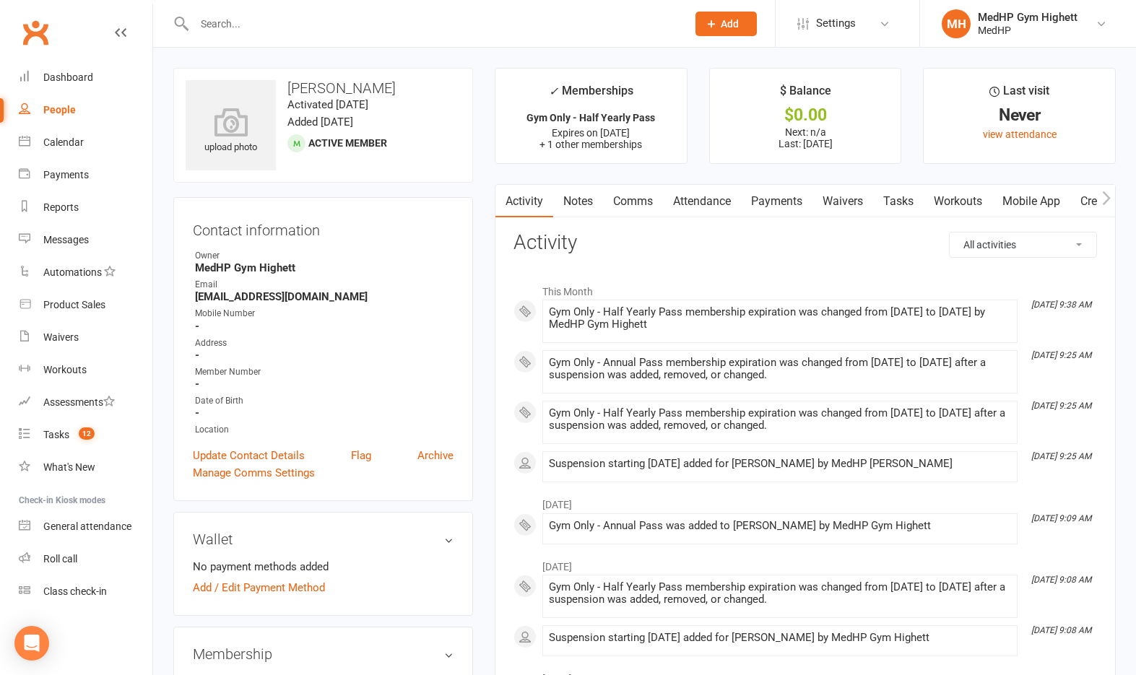
click at [897, 190] on link "Tasks" at bounding box center [898, 201] width 51 height 33
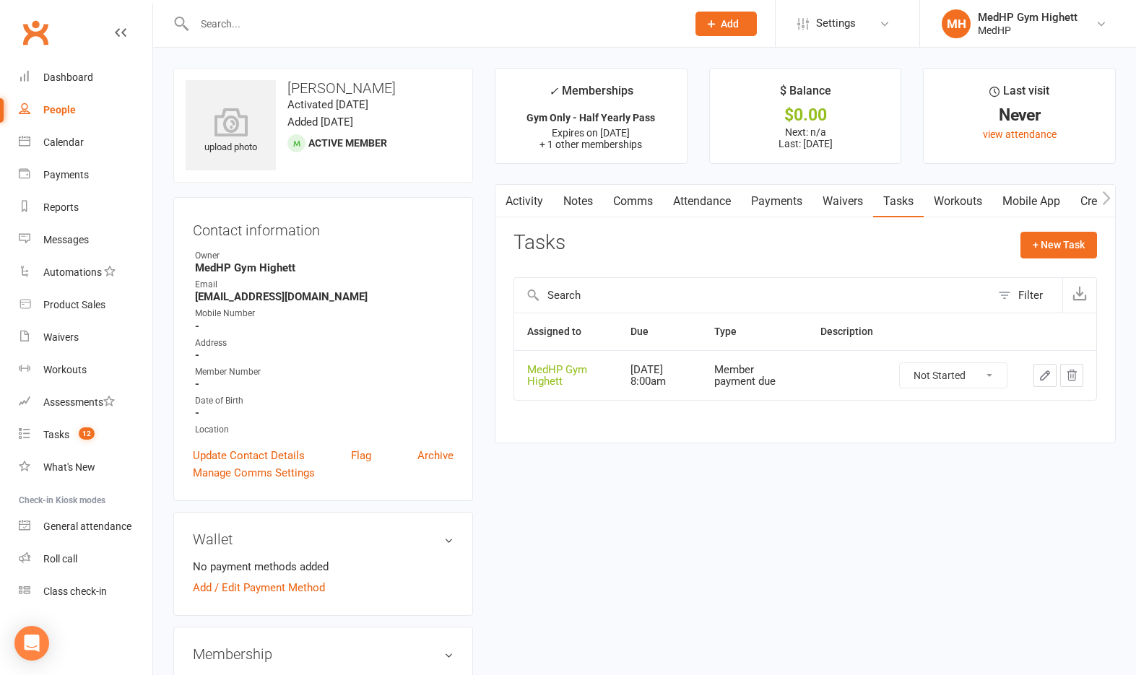
click at [69, 116] on link "People" at bounding box center [86, 110] width 134 height 32
select select "100"
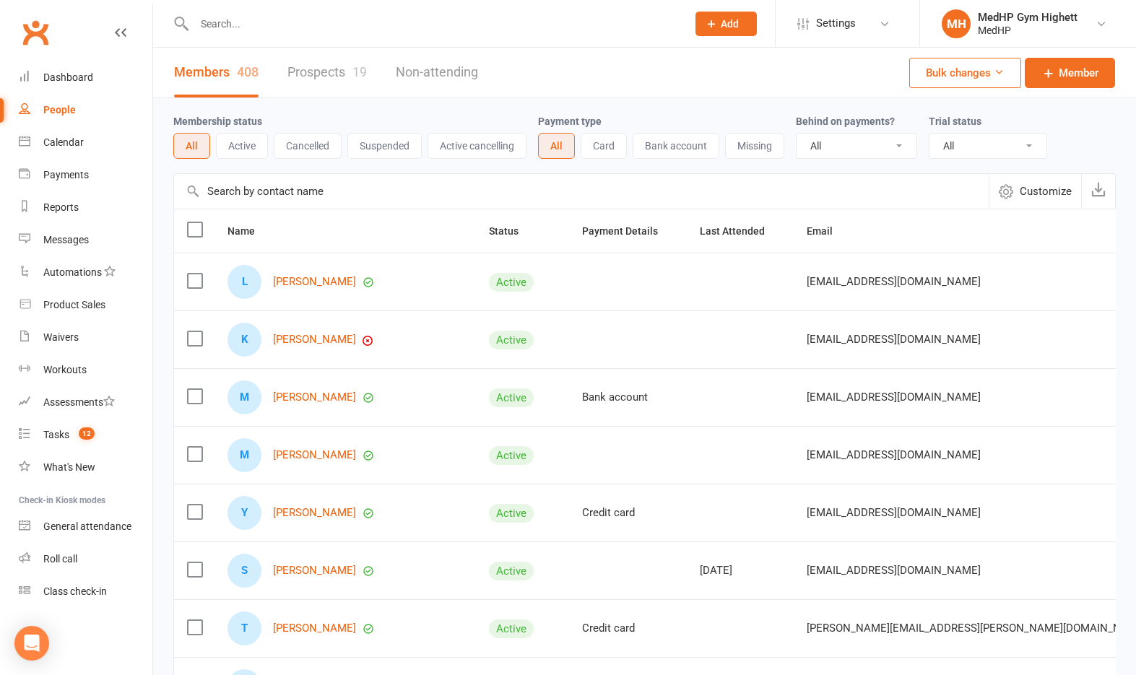
click at [257, 33] on input "text" at bounding box center [433, 24] width 487 height 20
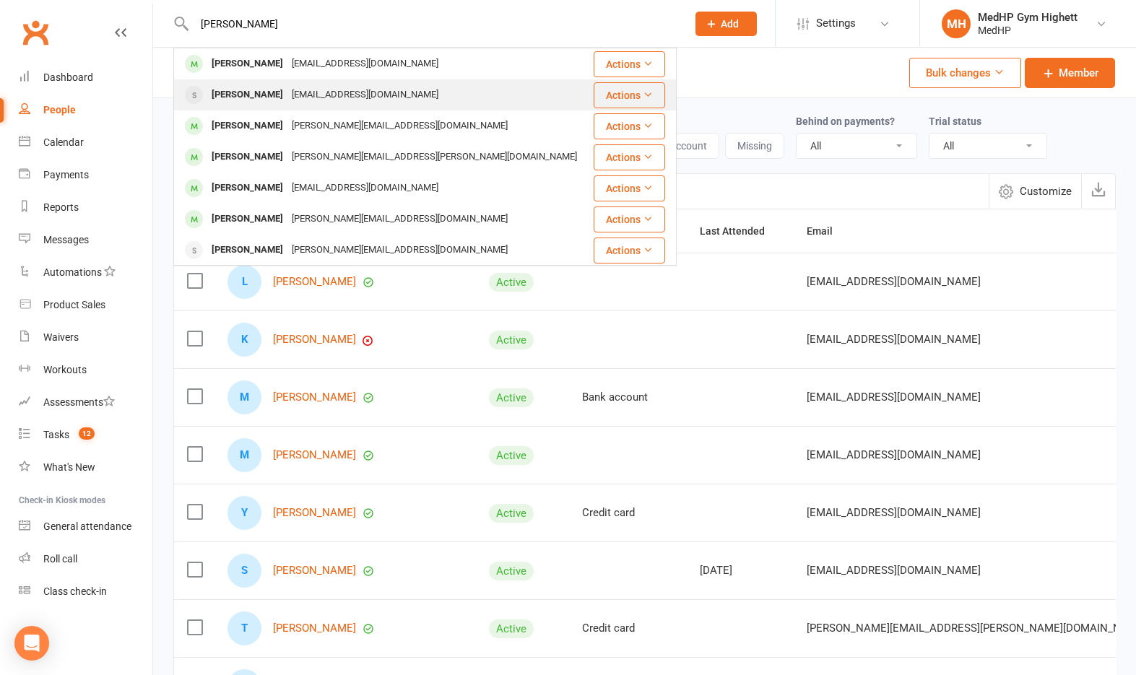
type input "warne"
click at [292, 91] on div "majoriewarner109@gmail.com" at bounding box center [364, 94] width 155 height 21
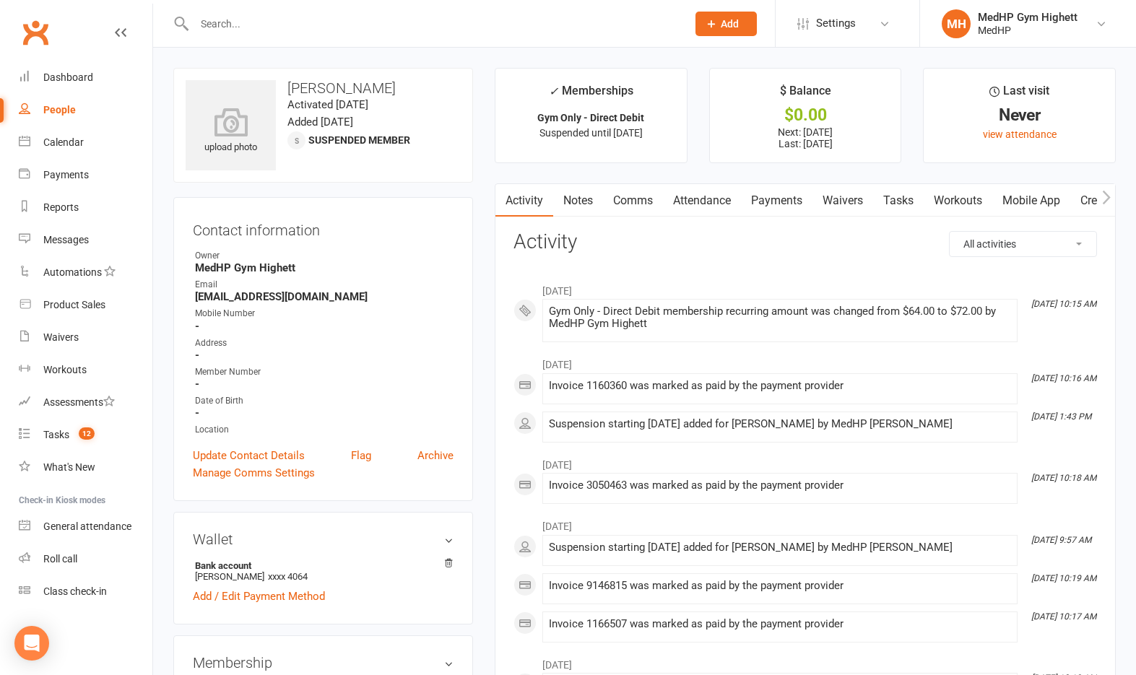
click at [765, 196] on link "Payments" at bounding box center [776, 200] width 71 height 33
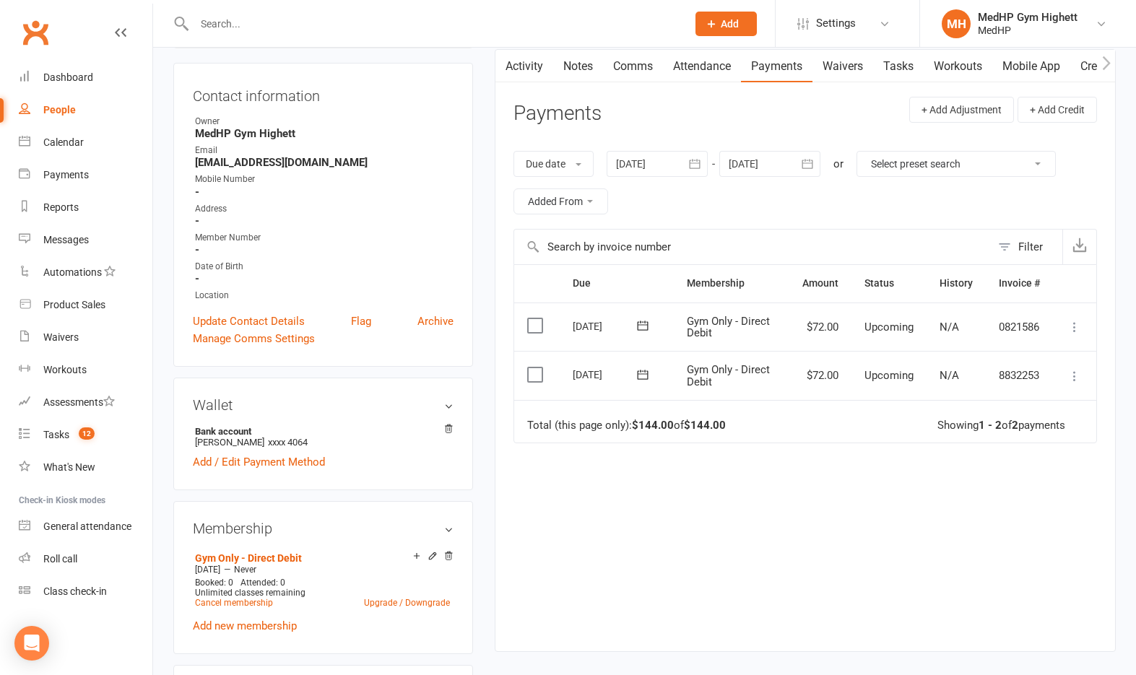
scroll to position [144, 0]
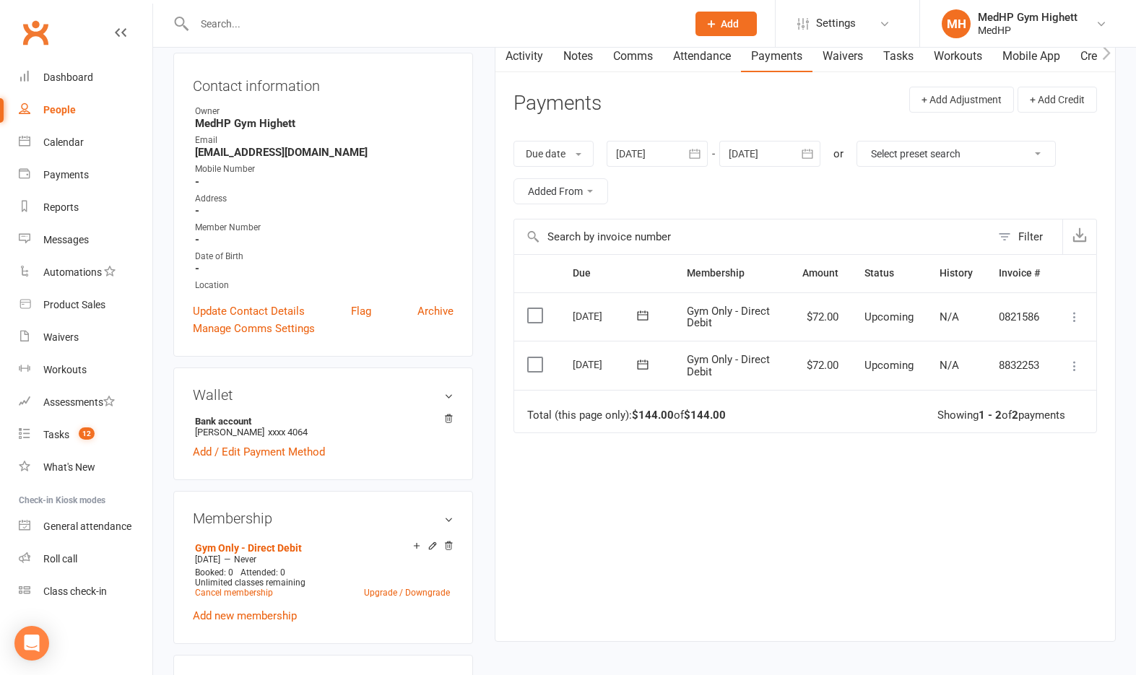
click at [653, 143] on div at bounding box center [656, 154] width 101 height 26
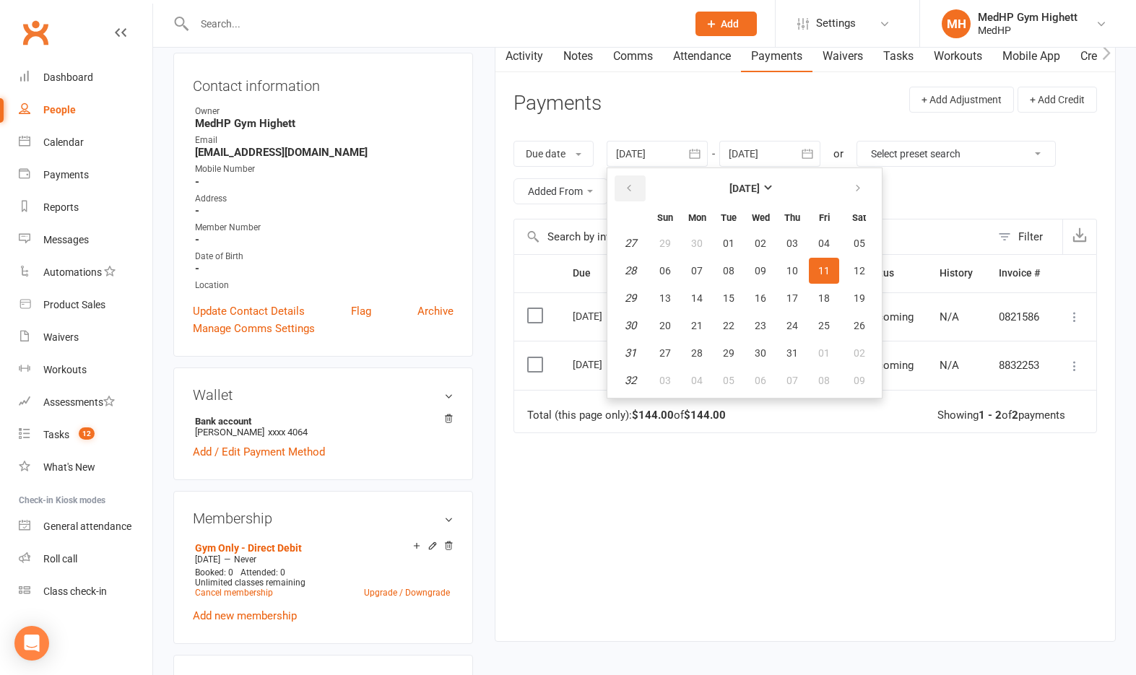
click at [634, 187] on icon "button" at bounding box center [629, 189] width 10 height 12
click at [704, 263] on button "07" at bounding box center [696, 271] width 30 height 26
type input "07 Apr 2025"
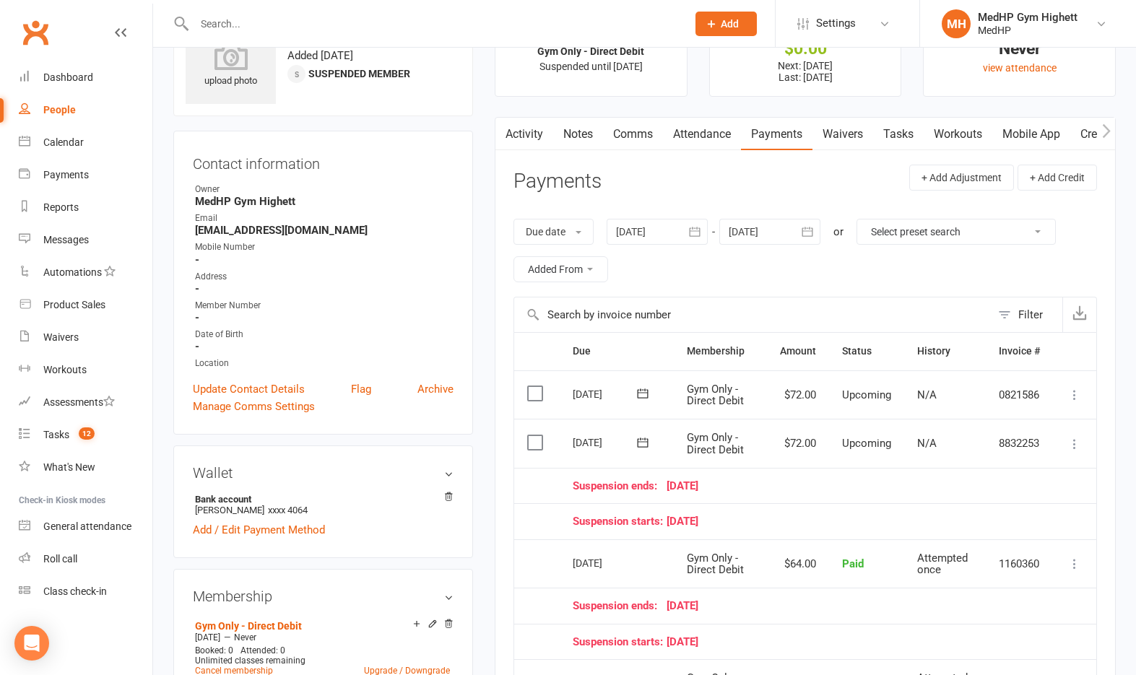
scroll to position [0, 0]
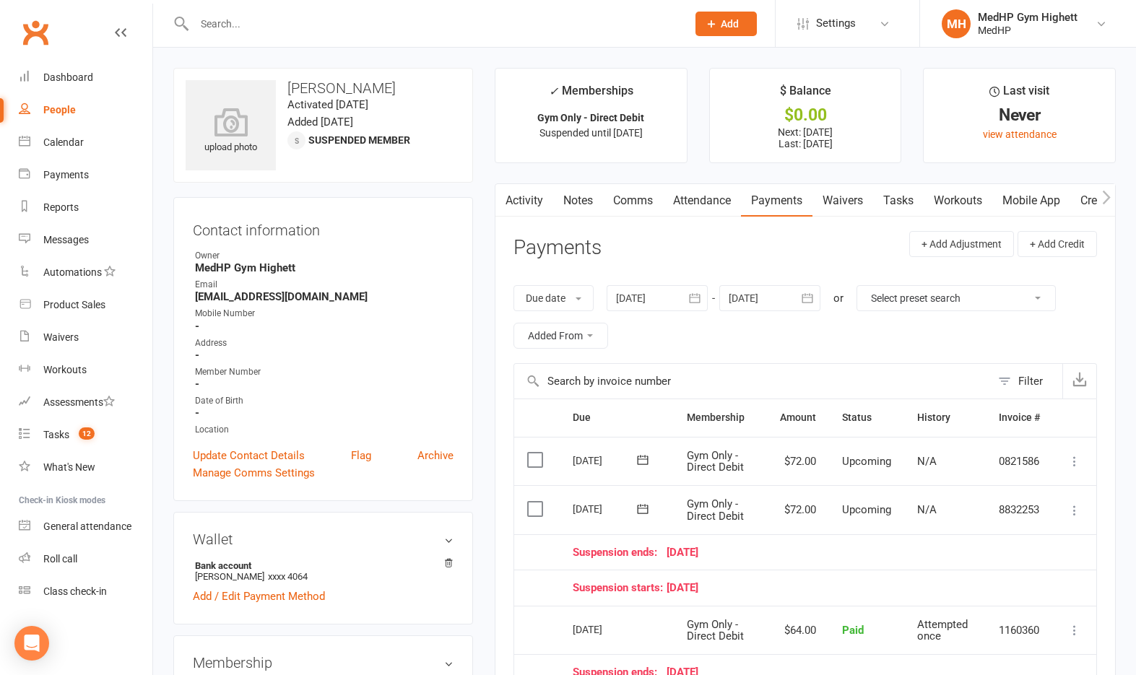
click at [66, 121] on link "People" at bounding box center [86, 110] width 134 height 32
select select "100"
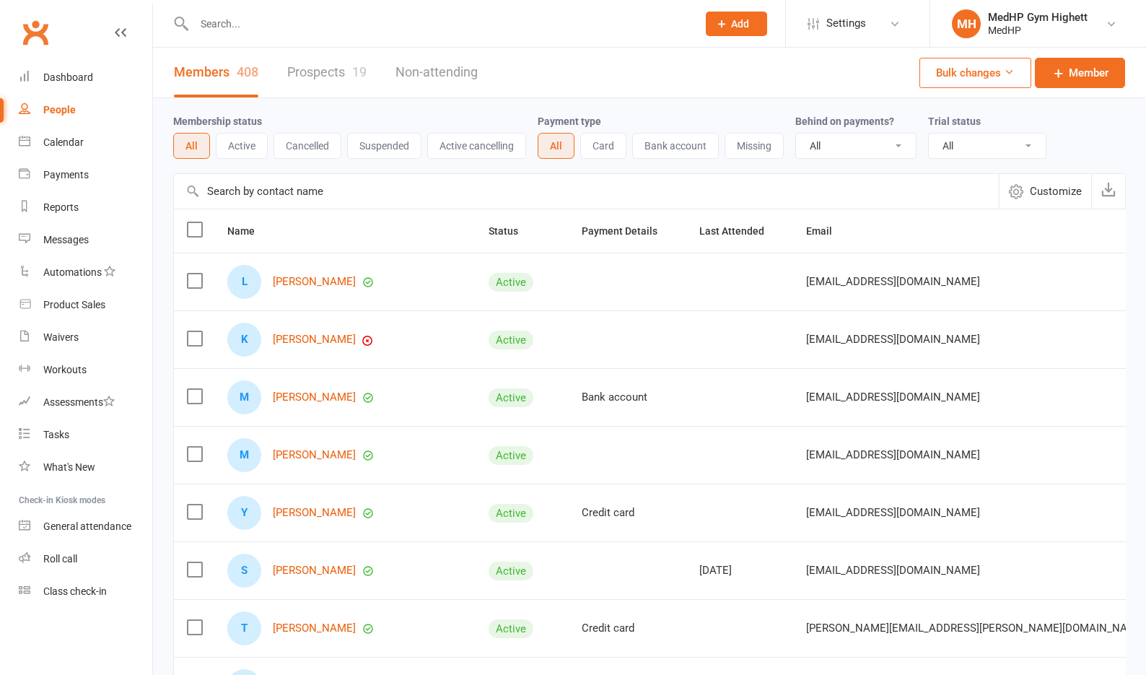
select select "100"
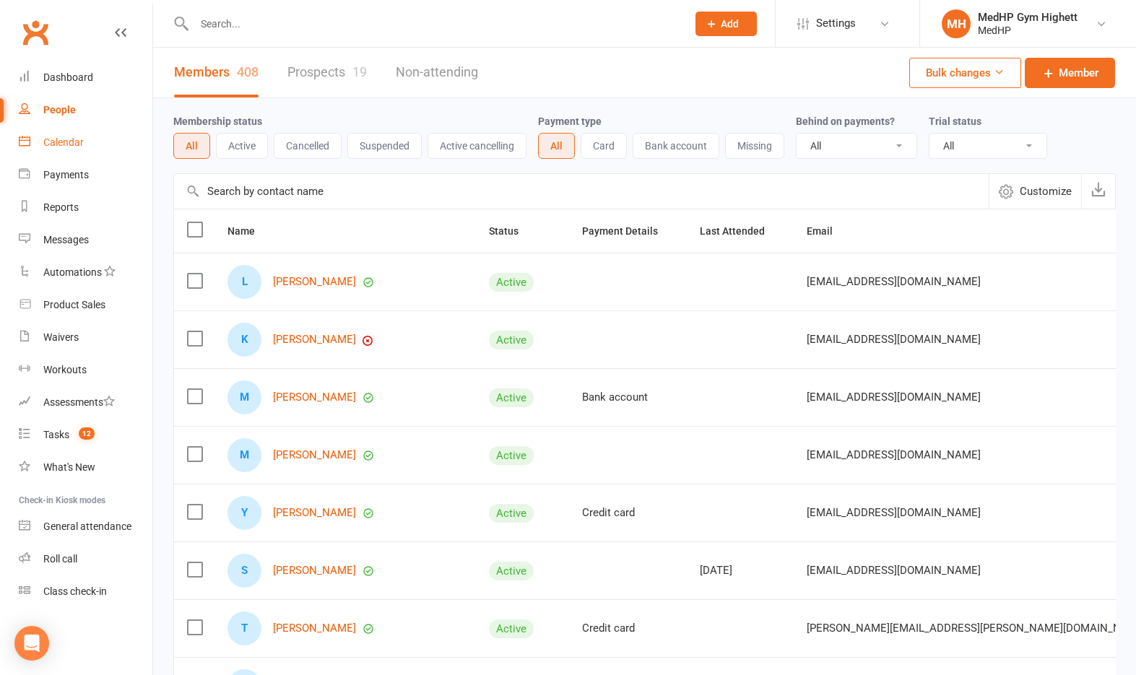
click at [92, 150] on link "Calendar" at bounding box center [86, 142] width 134 height 32
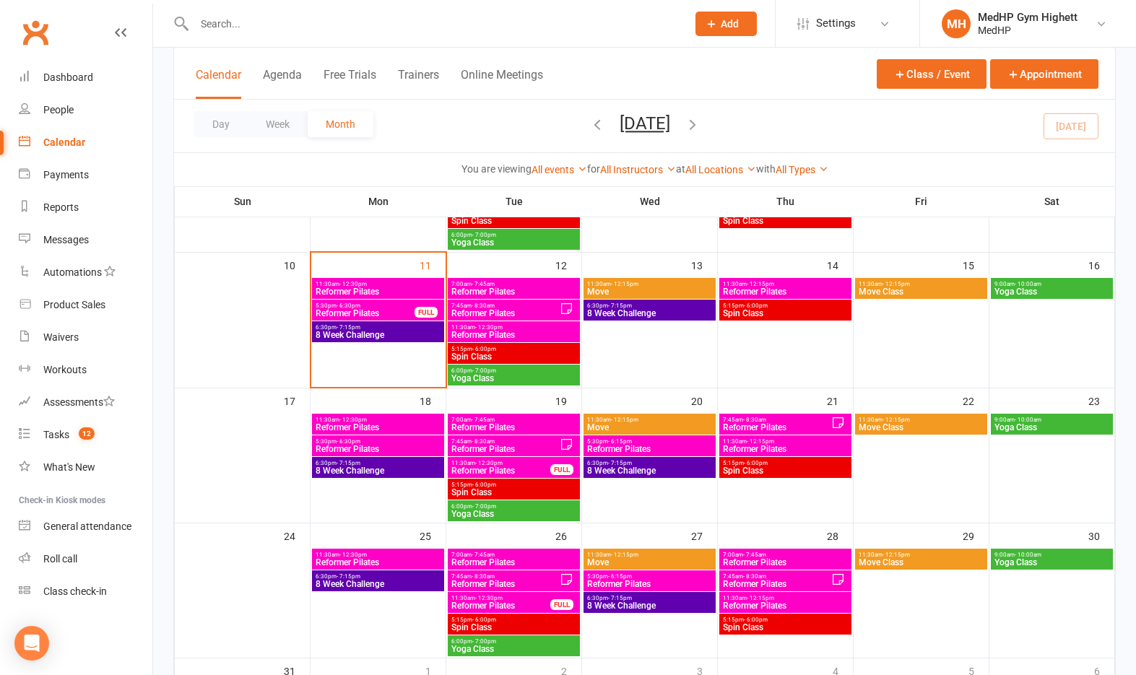
scroll to position [361, 0]
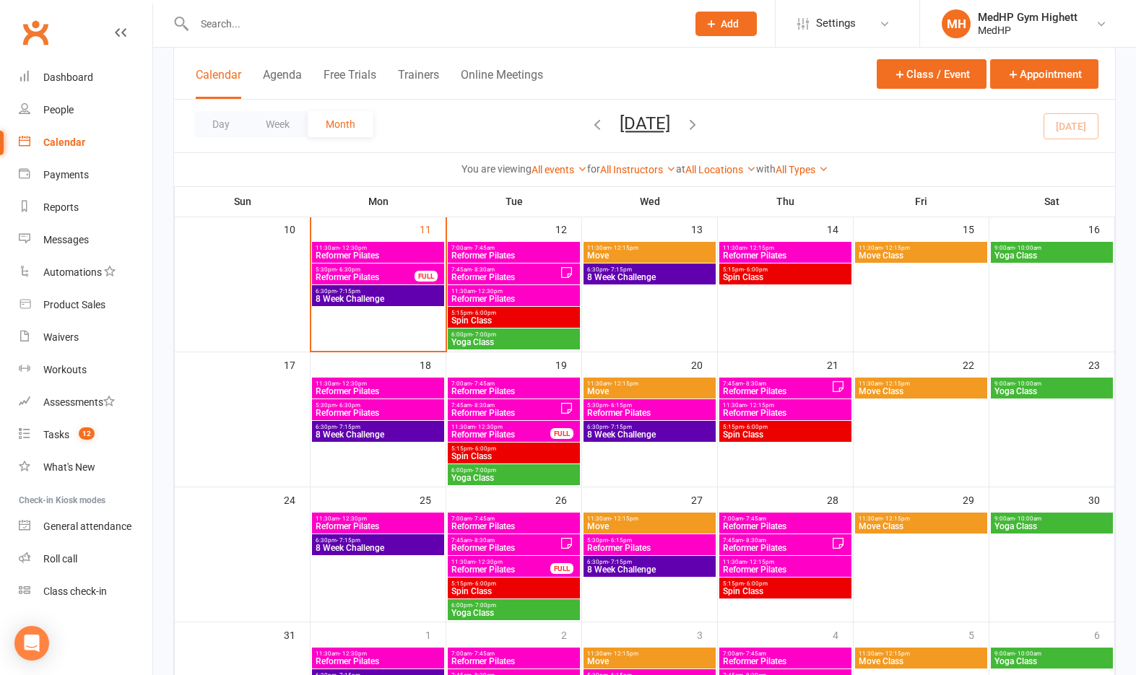
click at [647, 518] on span "11:30am - 12:15pm" at bounding box center [649, 518] width 126 height 6
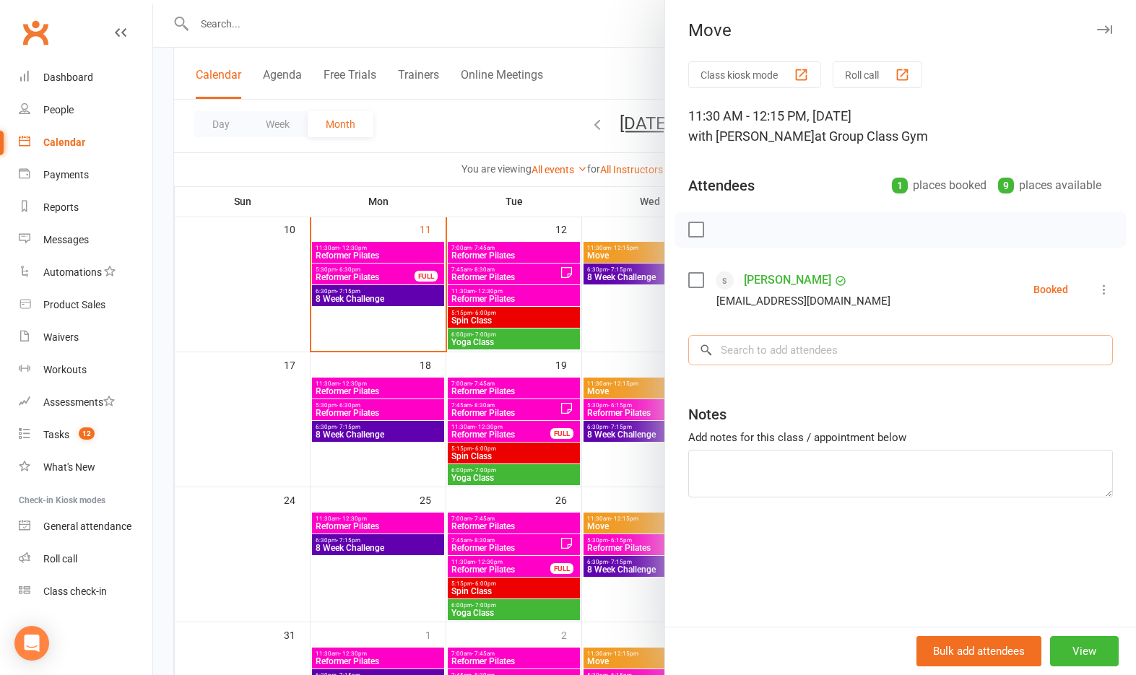
click at [774, 361] on input "search" at bounding box center [900, 350] width 424 height 30
type input "n"
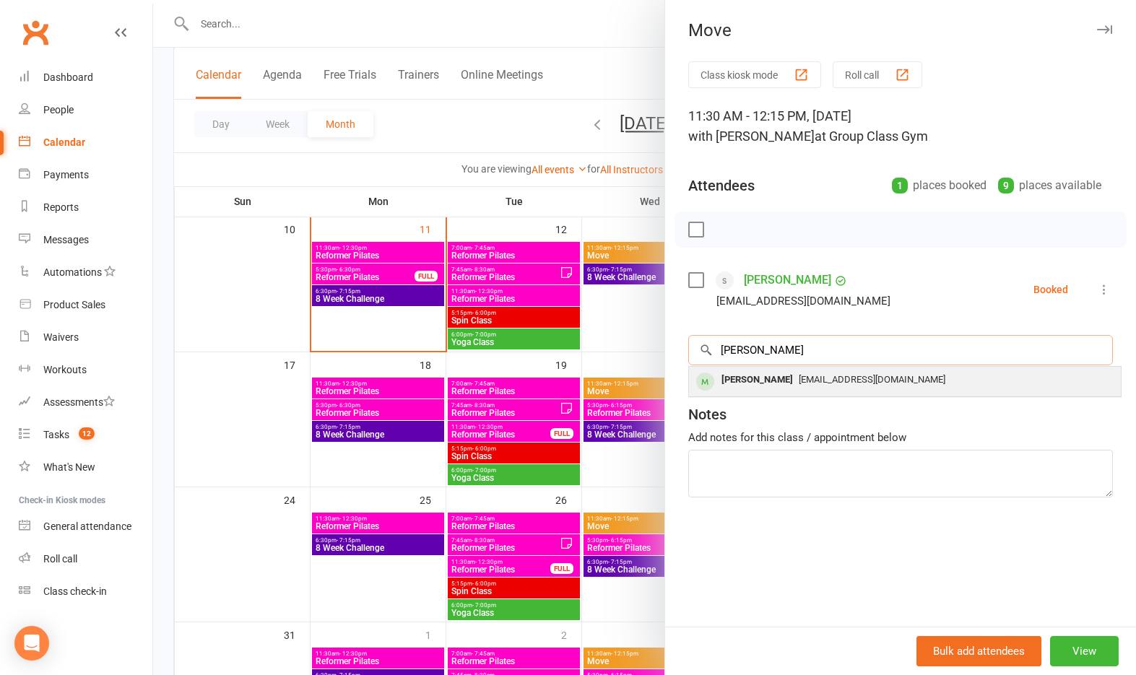
type input "[PERSON_NAME]"
click at [798, 379] on span "[EMAIL_ADDRESS][DOMAIN_NAME]" at bounding box center [871, 379] width 147 height 11
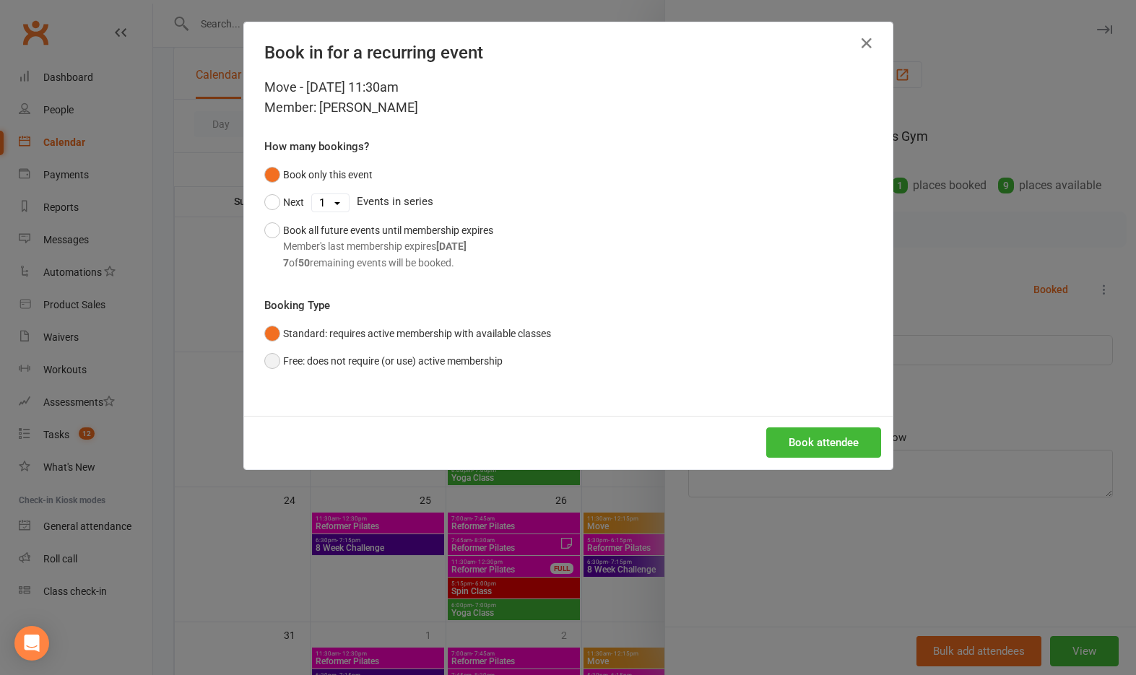
click at [451, 362] on button "Free: does not require (or use) active membership" at bounding box center [383, 360] width 238 height 27
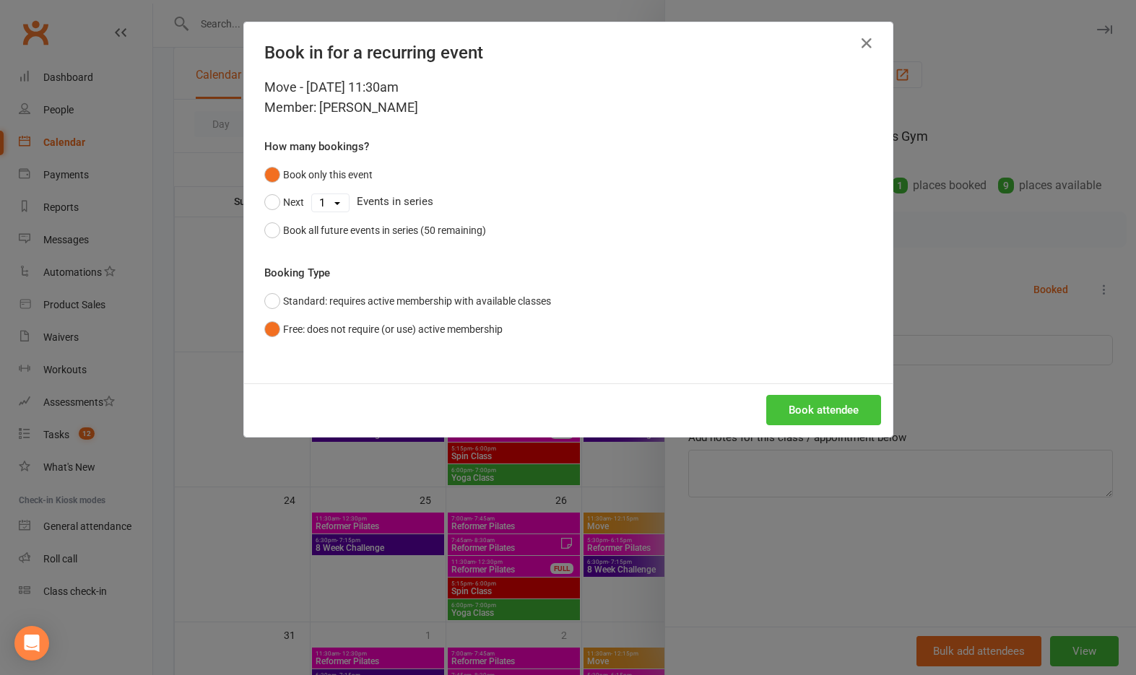
click at [798, 411] on button "Book attendee" at bounding box center [823, 410] width 115 height 30
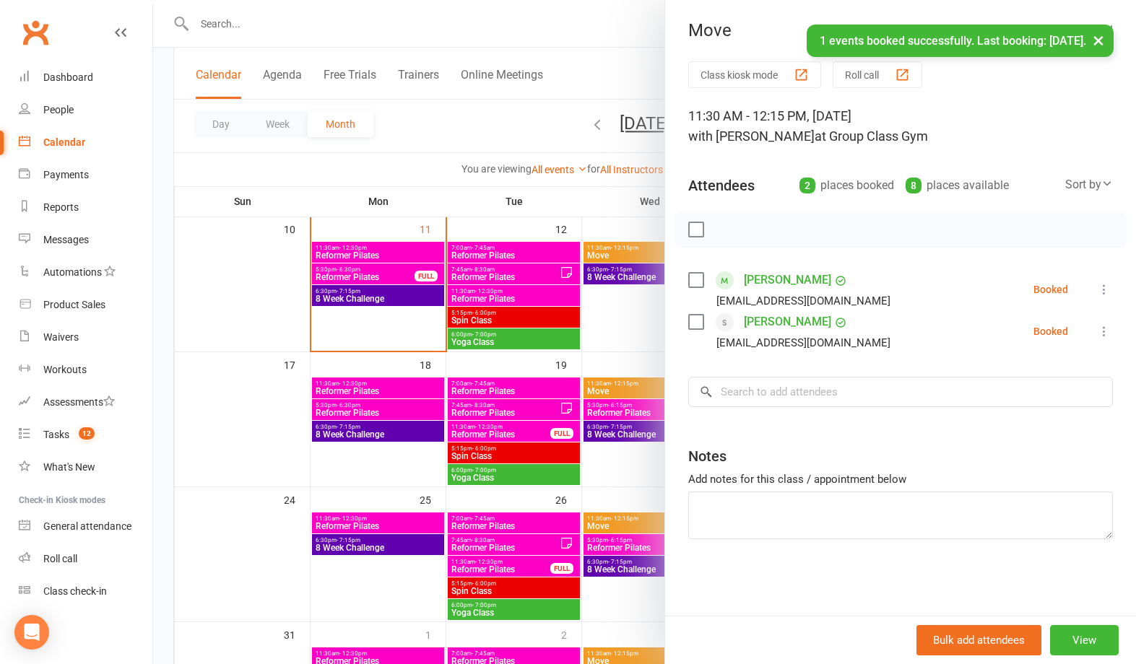
click at [779, 278] on link "[PERSON_NAME]" at bounding box center [787, 280] width 87 height 23
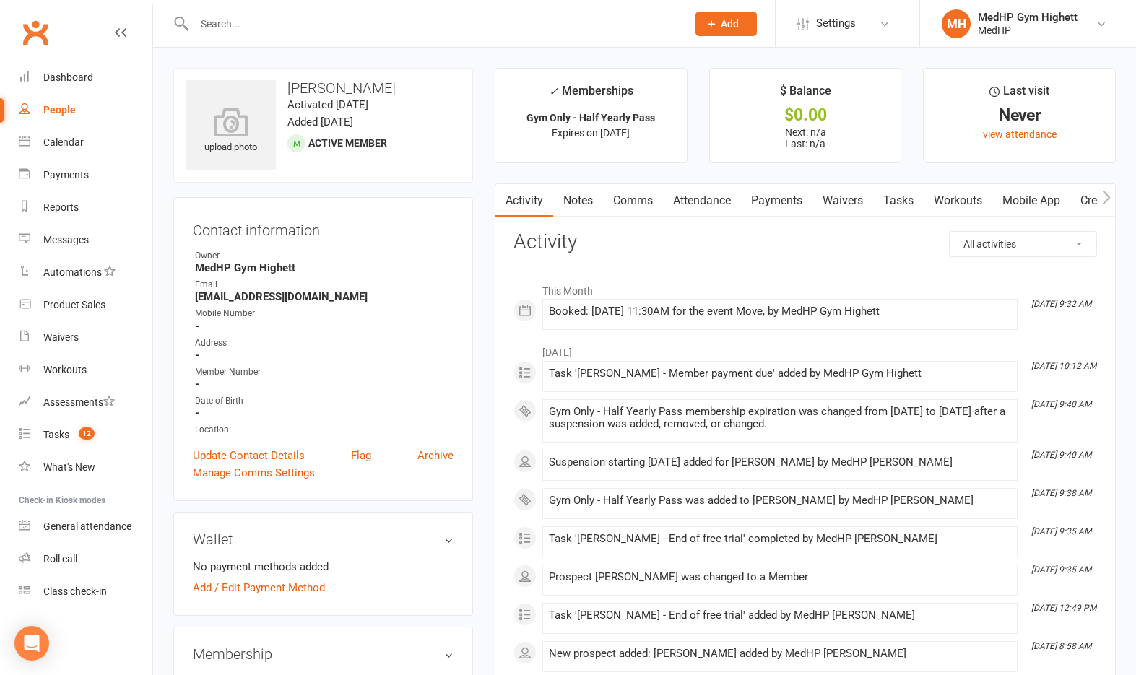
click at [902, 199] on link "Tasks" at bounding box center [898, 200] width 51 height 33
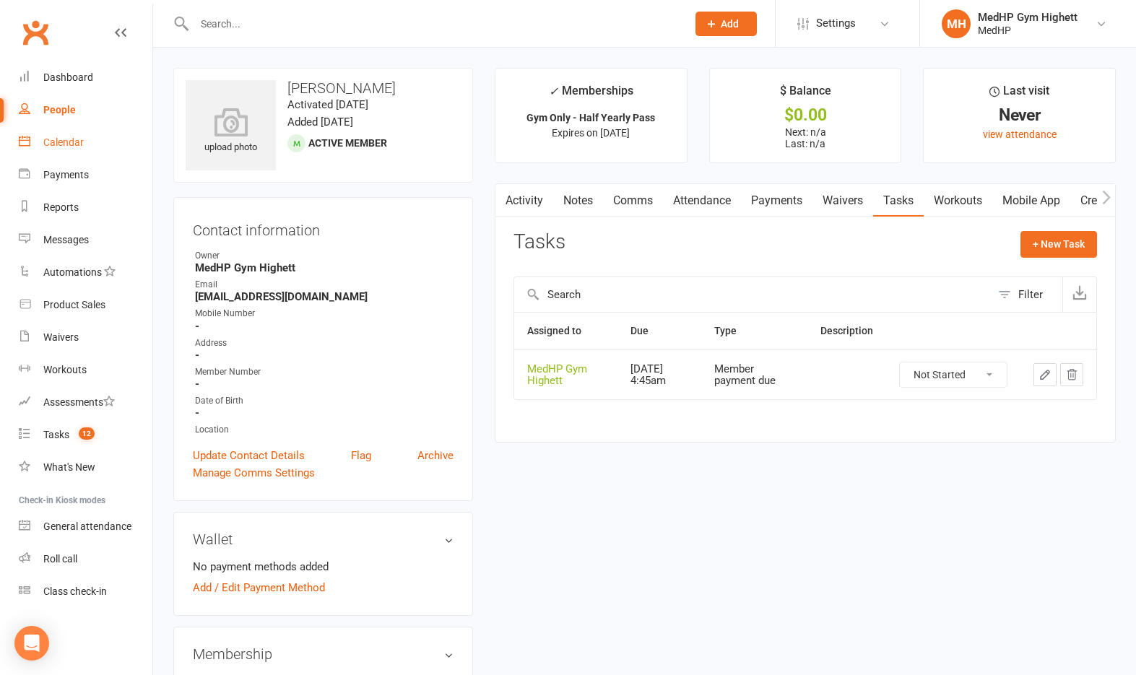
click at [79, 148] on div "Calendar" at bounding box center [63, 142] width 40 height 12
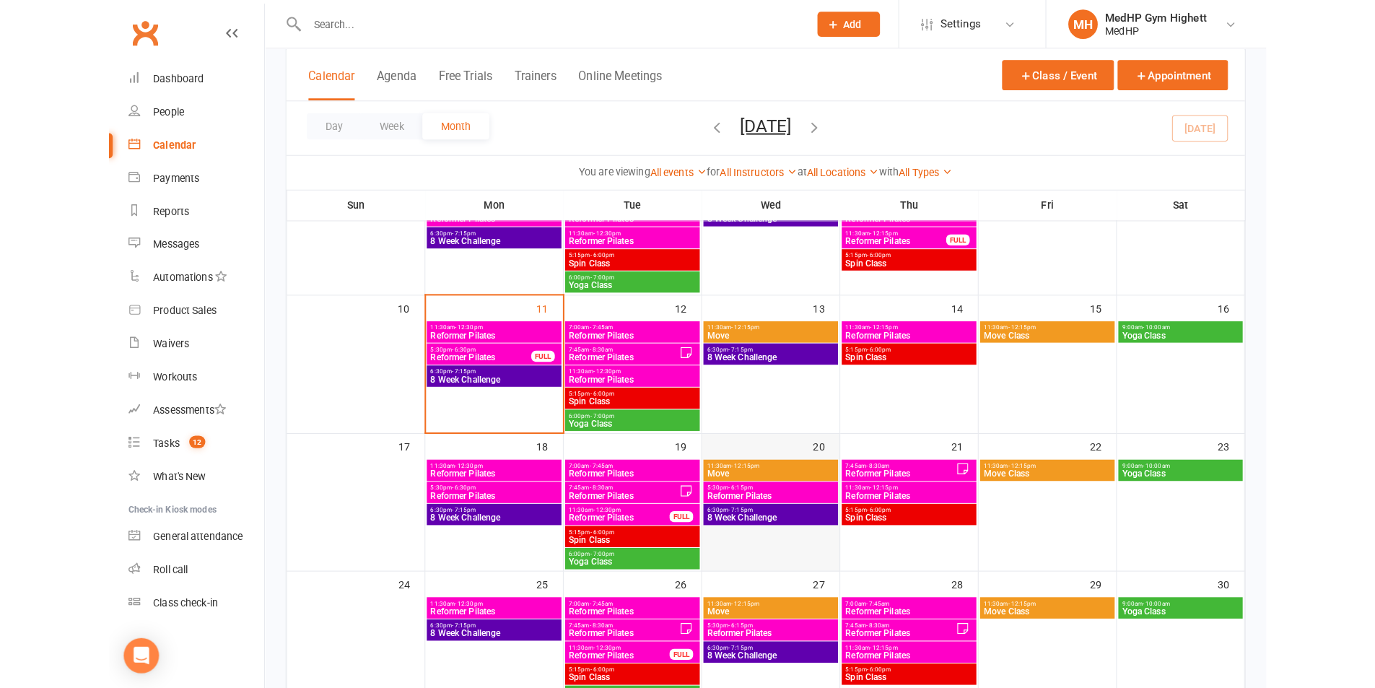
scroll to position [289, 0]
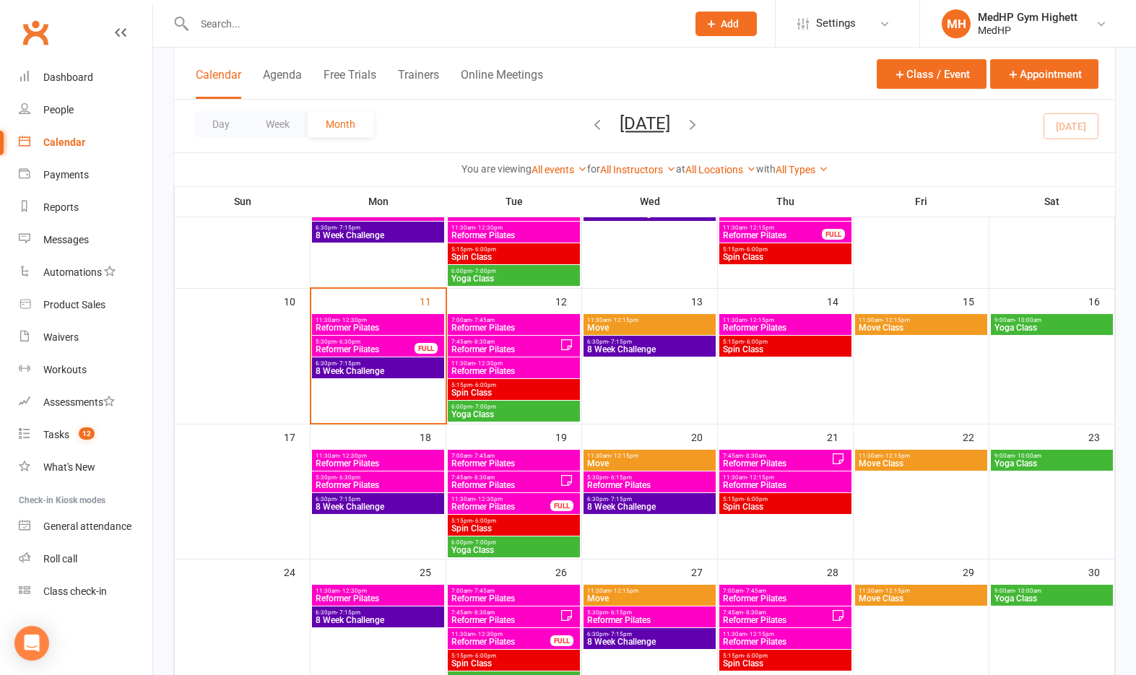
click at [633, 591] on span "- 12:15pm" at bounding box center [624, 591] width 27 height 6
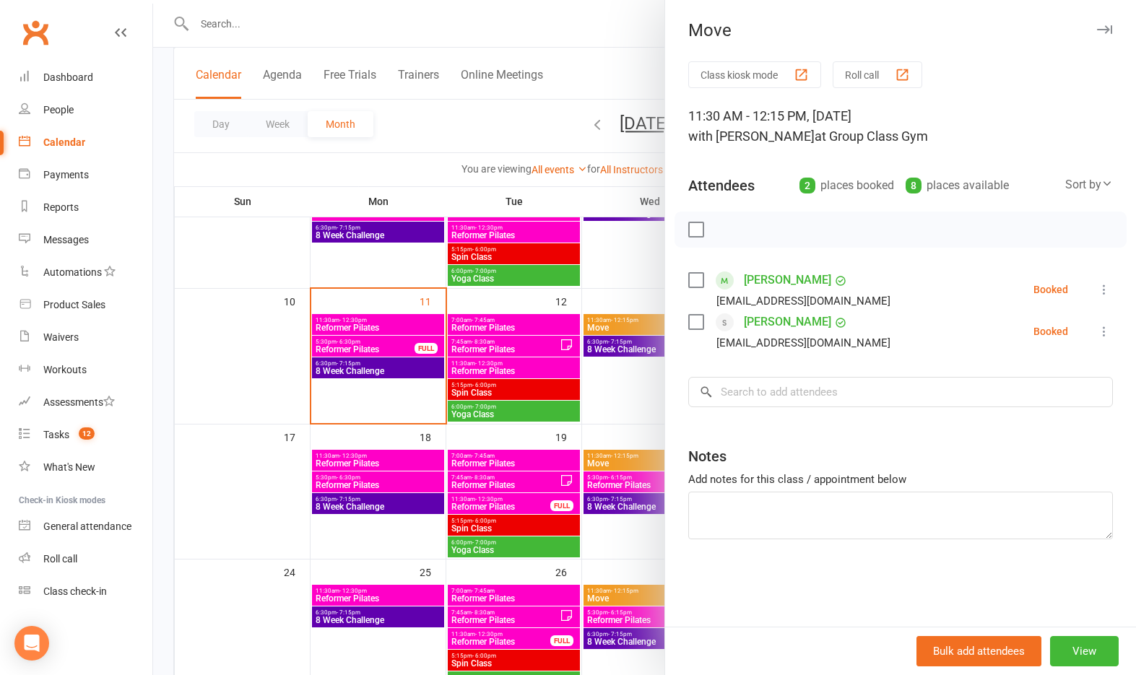
click at [611, 414] on div at bounding box center [644, 337] width 983 height 675
